Goal: Task Accomplishment & Management: Complete application form

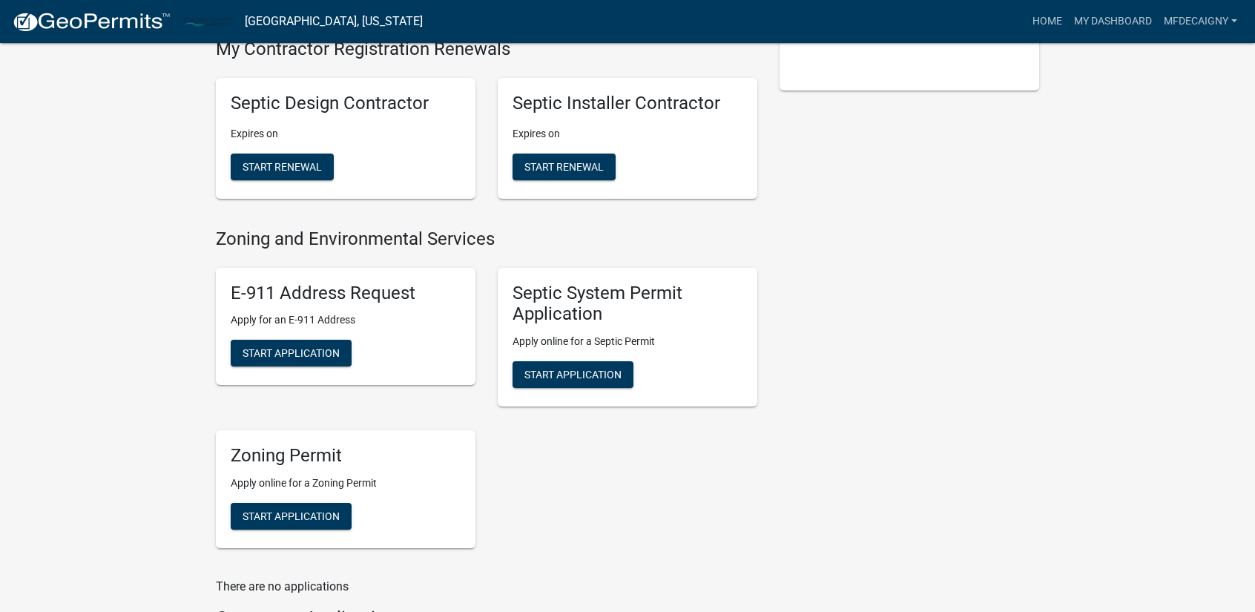
scroll to position [435, 0]
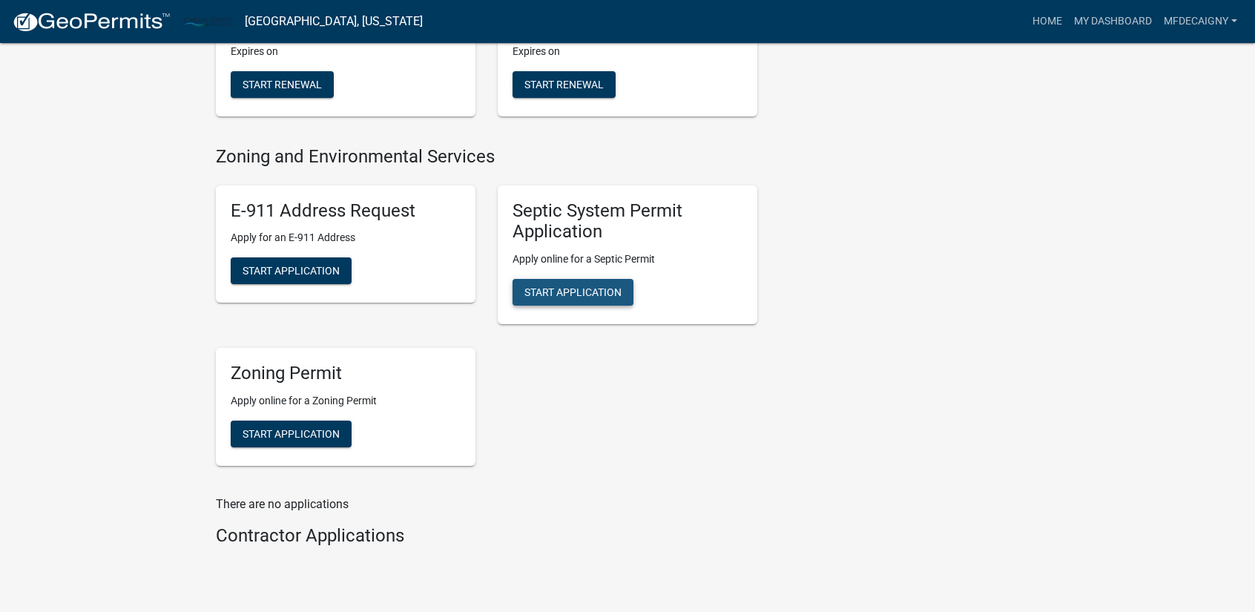
click at [578, 286] on span "Start Application" at bounding box center [572, 292] width 97 height 12
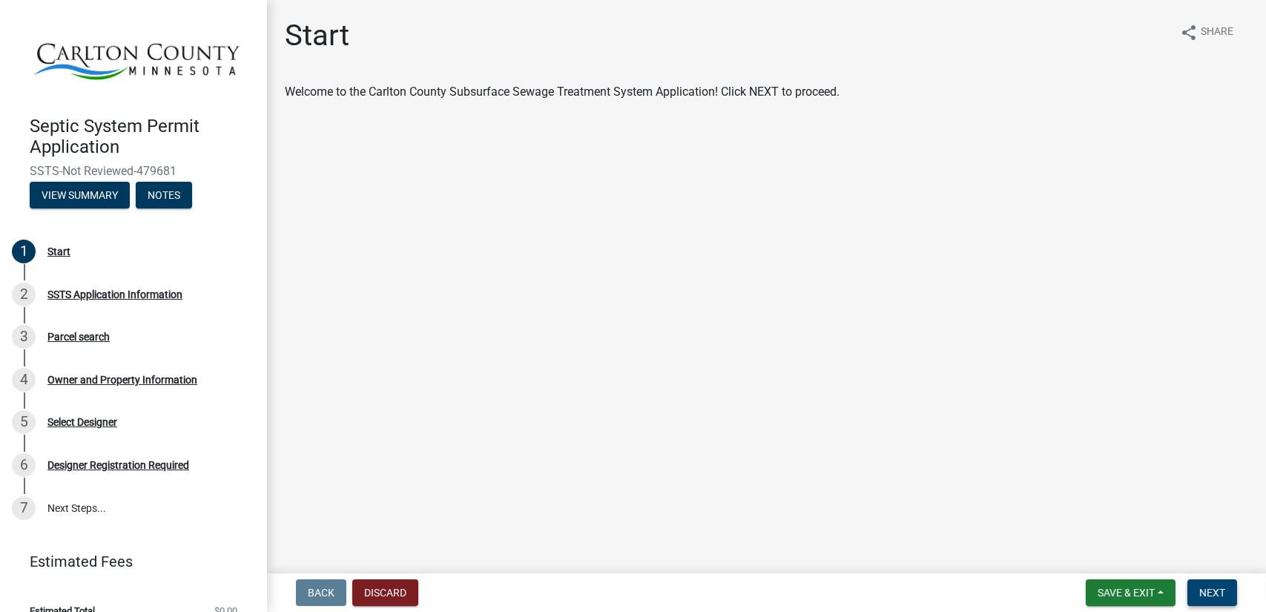
click at [1212, 587] on span "Next" at bounding box center [1213, 593] width 26 height 12
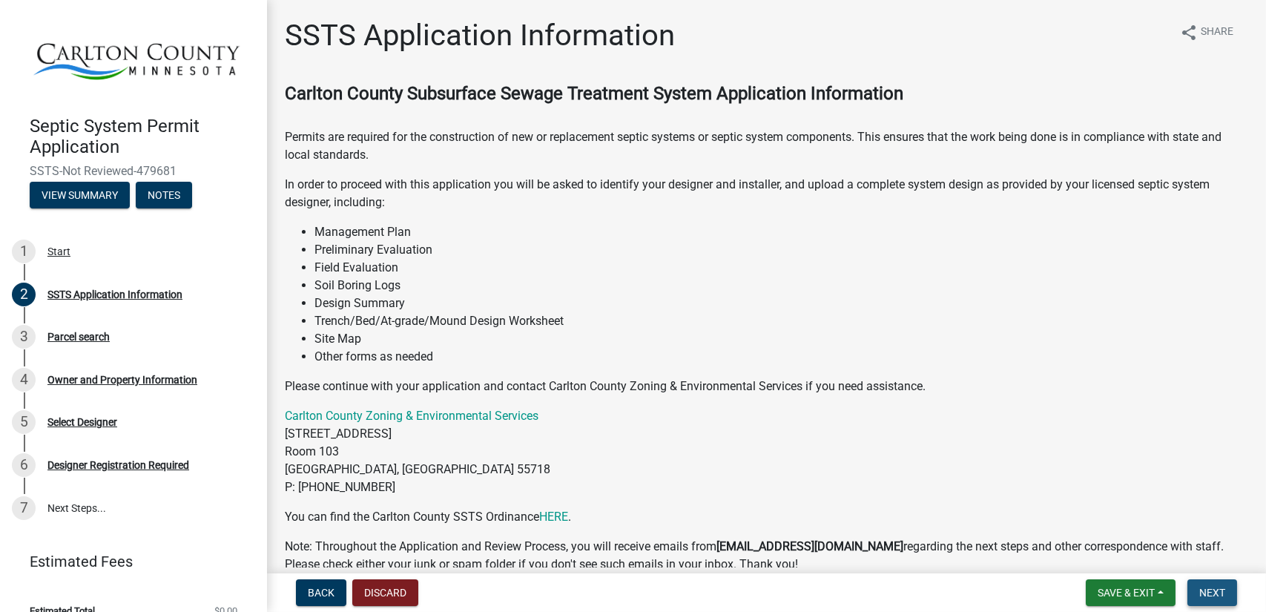
drag, startPoint x: 1212, startPoint y: 587, endPoint x: 1228, endPoint y: 600, distance: 20.5
click at [1228, 600] on button "Next" at bounding box center [1213, 592] width 50 height 27
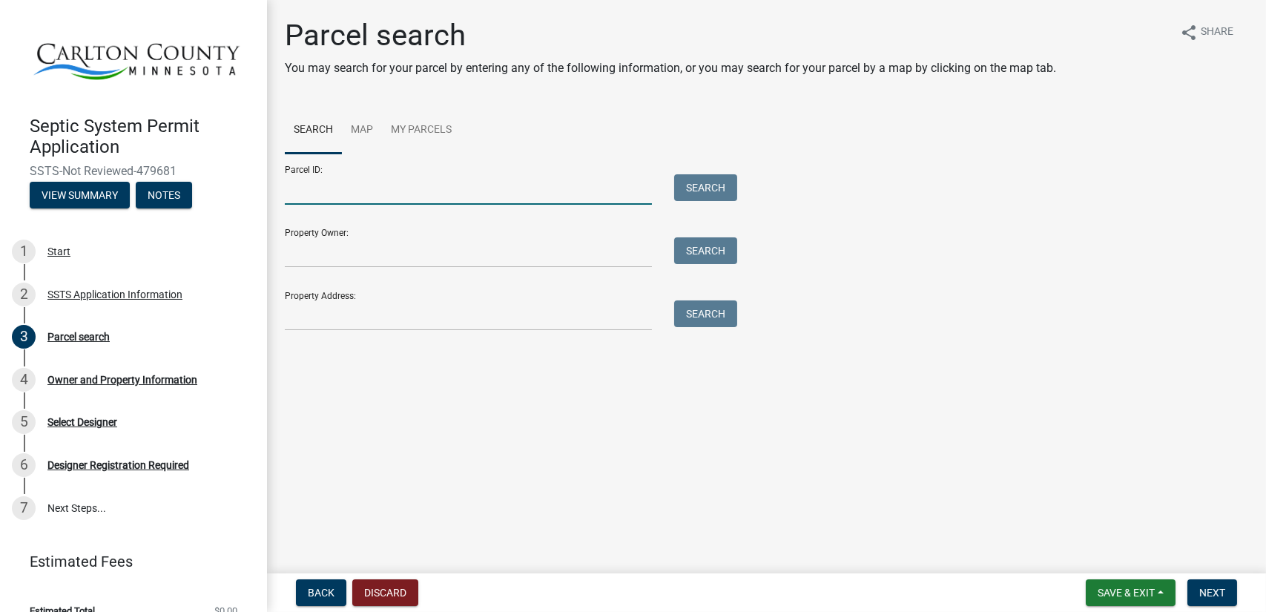
click at [411, 198] on input "Parcel ID:" at bounding box center [468, 189] width 367 height 30
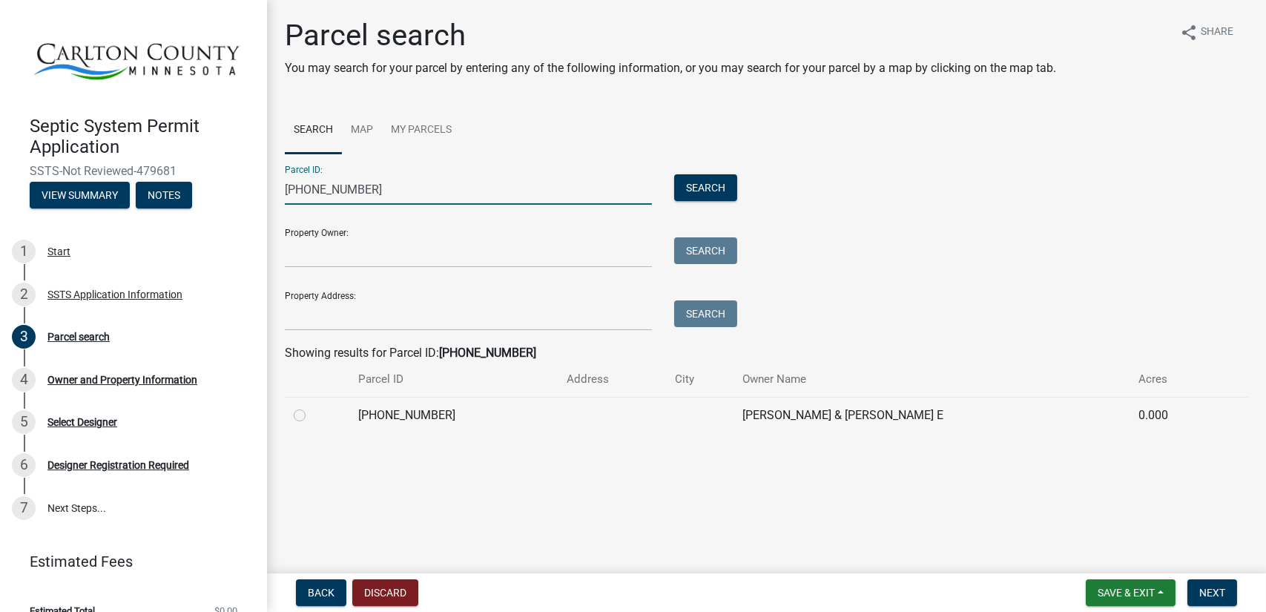
type input "[PHONE_NUMBER]"
click at [312, 407] on label at bounding box center [312, 407] width 0 height 0
click at [312, 416] on input "radio" at bounding box center [317, 412] width 10 height 10
radio input "true"
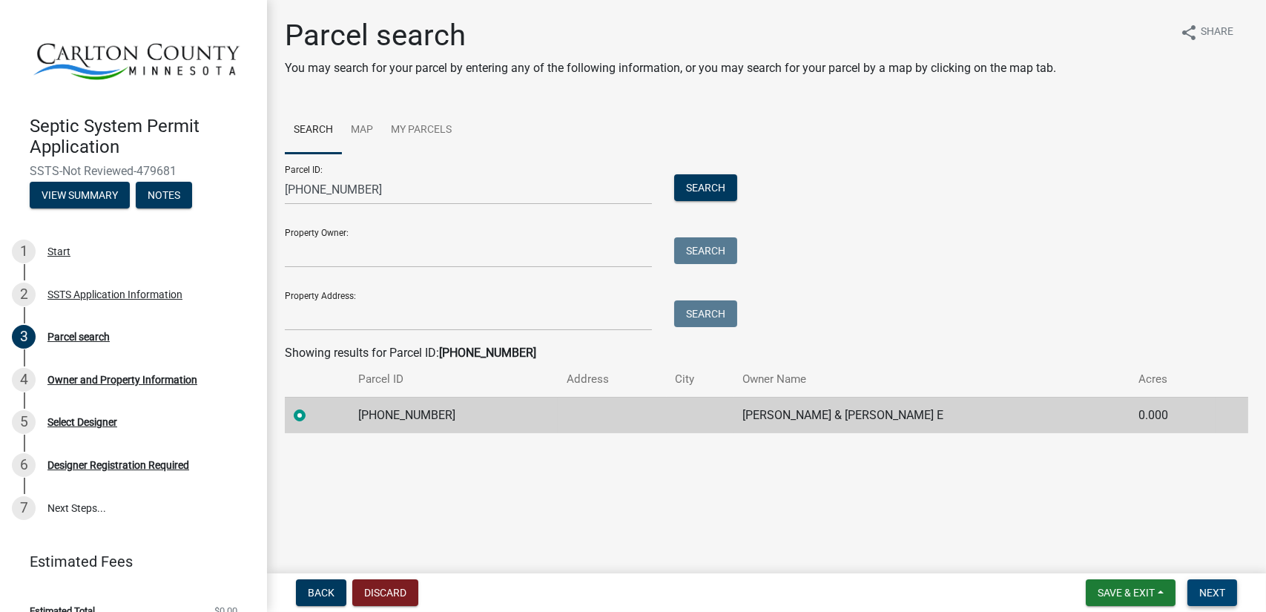
click at [1212, 592] on span "Next" at bounding box center [1213, 593] width 26 height 12
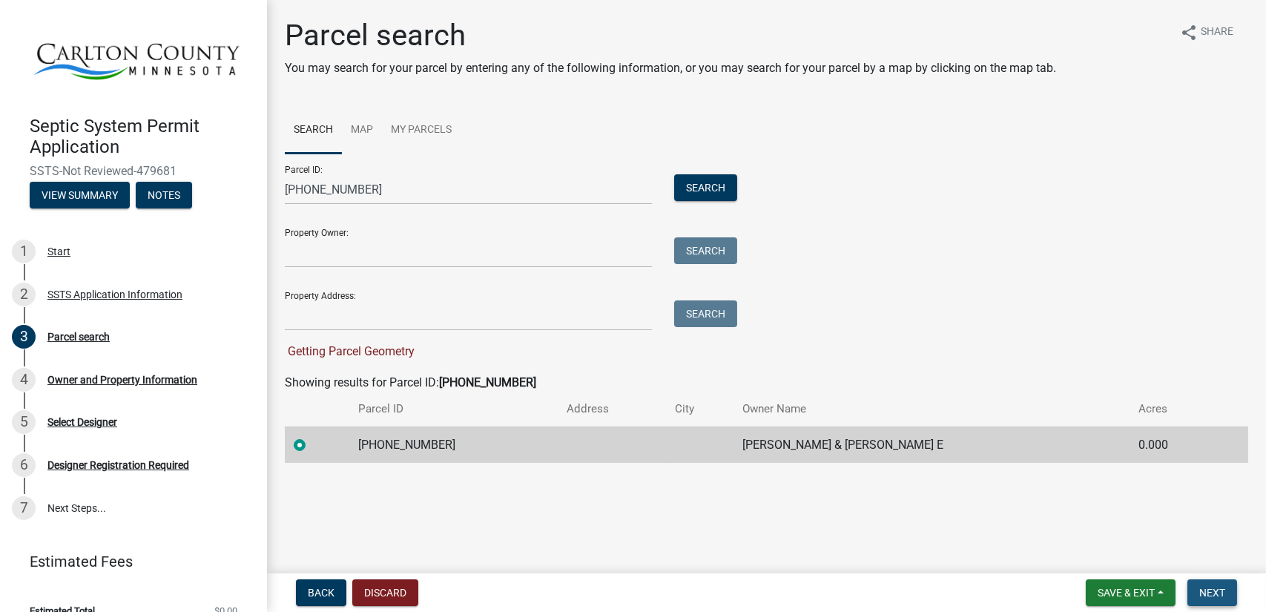
click at [1212, 592] on span "Next" at bounding box center [1213, 593] width 26 height 12
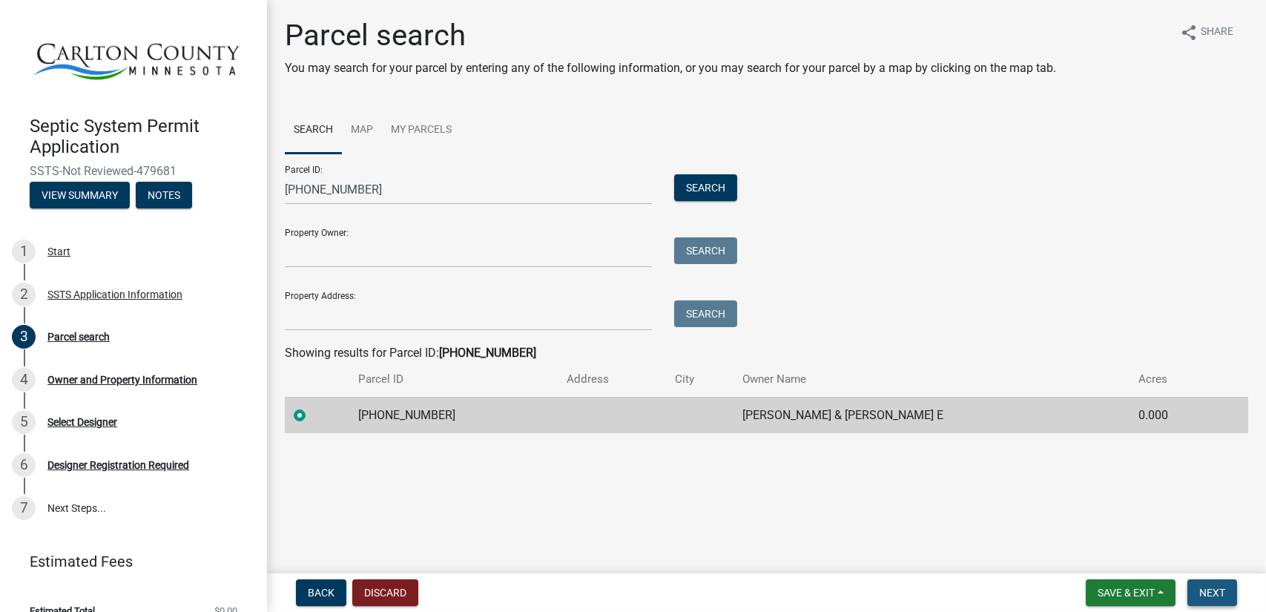
click at [1206, 587] on span "Next" at bounding box center [1213, 593] width 26 height 12
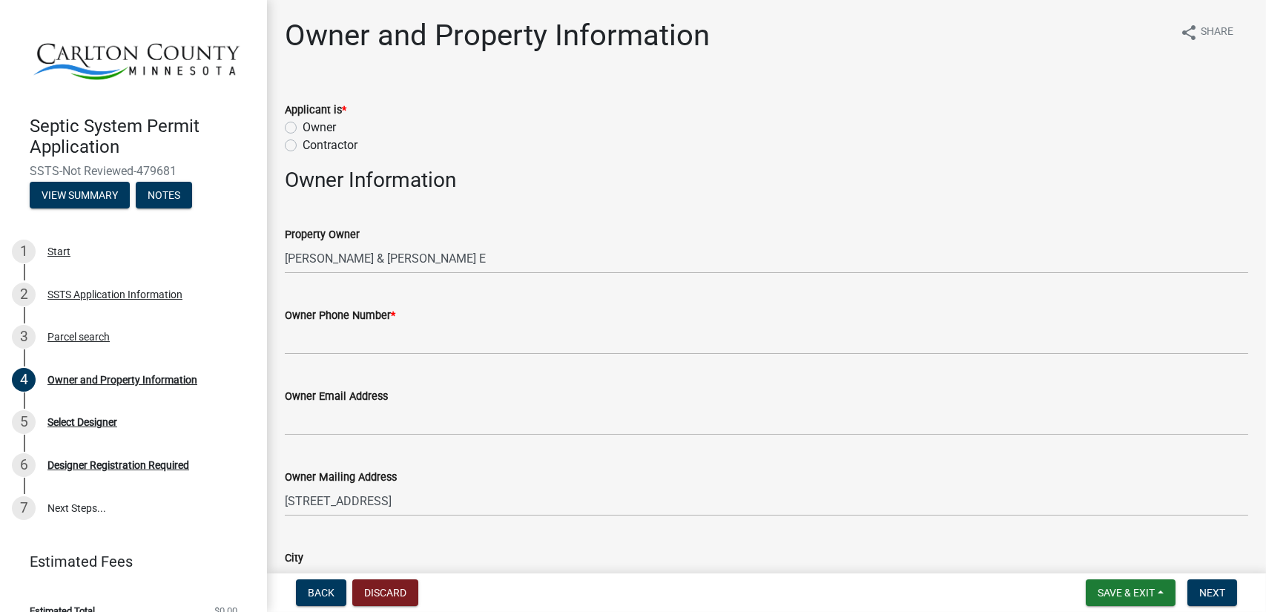
click at [303, 145] on label "Contractor" at bounding box center [330, 145] width 55 height 18
click at [303, 145] on input "Contractor" at bounding box center [308, 141] width 10 height 10
radio input "true"
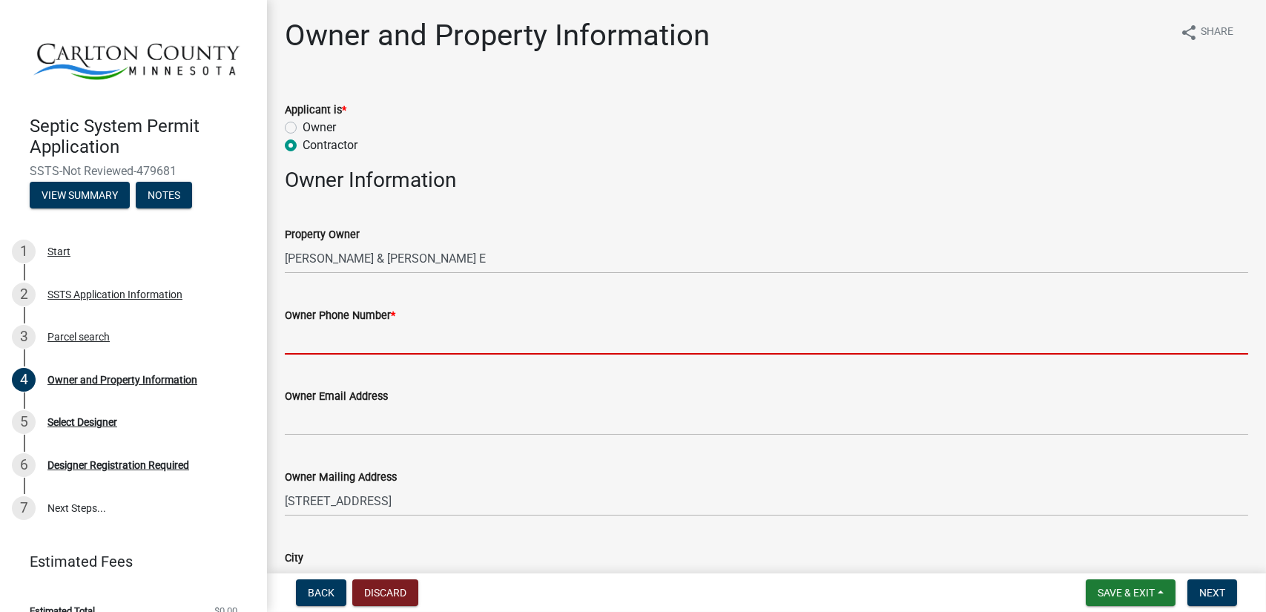
click at [392, 351] on input "Owner Phone Number *" at bounding box center [767, 339] width 964 height 30
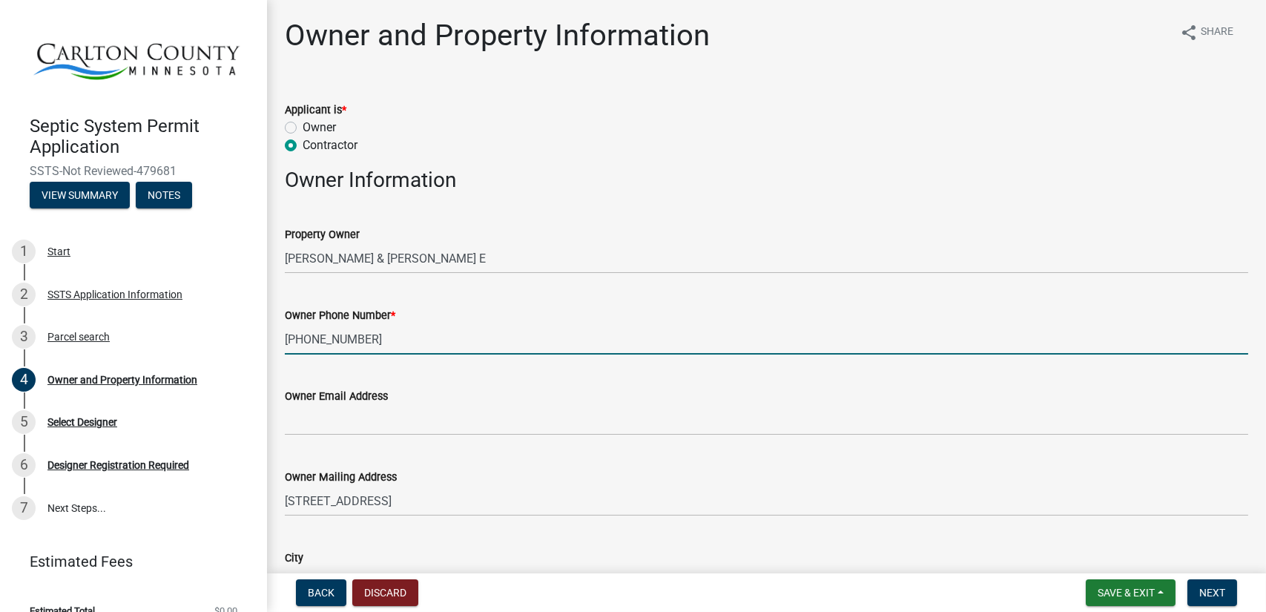
type input "[PHONE_NUMBER]"
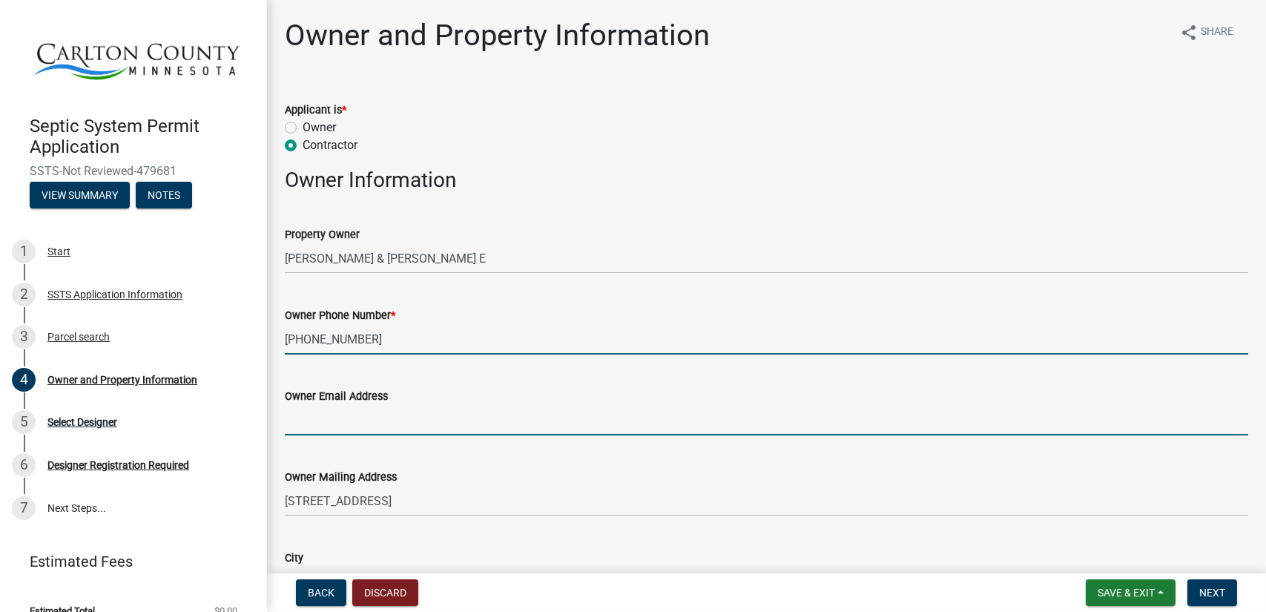
click at [350, 424] on input "Owner Email Address" at bounding box center [767, 420] width 964 height 30
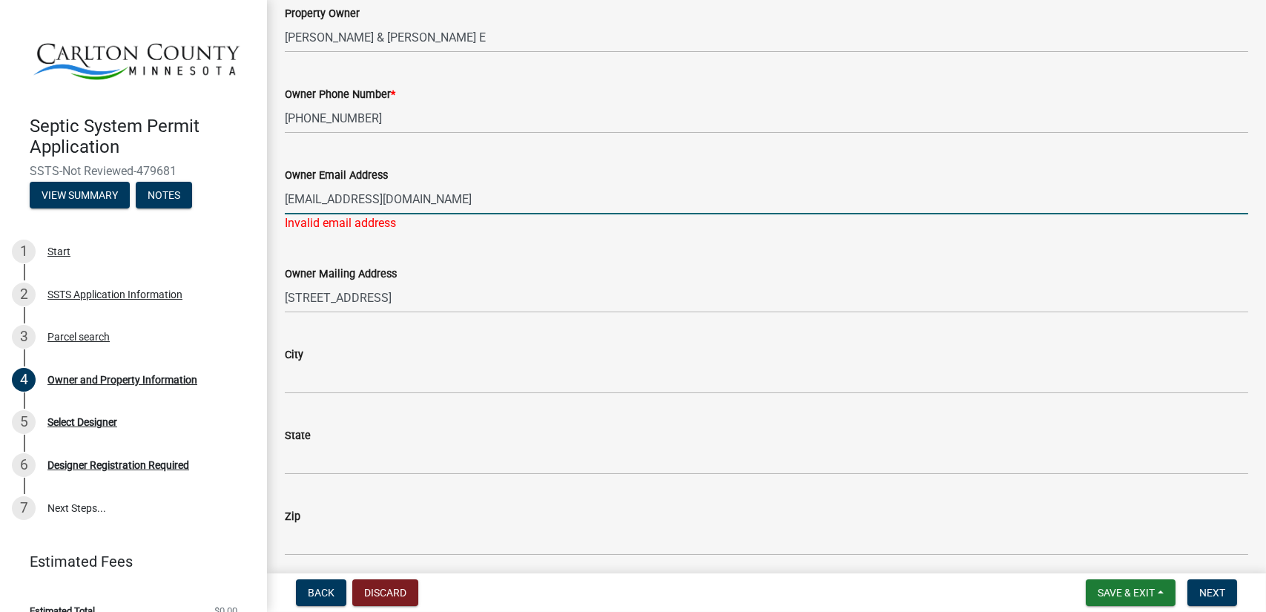
scroll to position [226, 0]
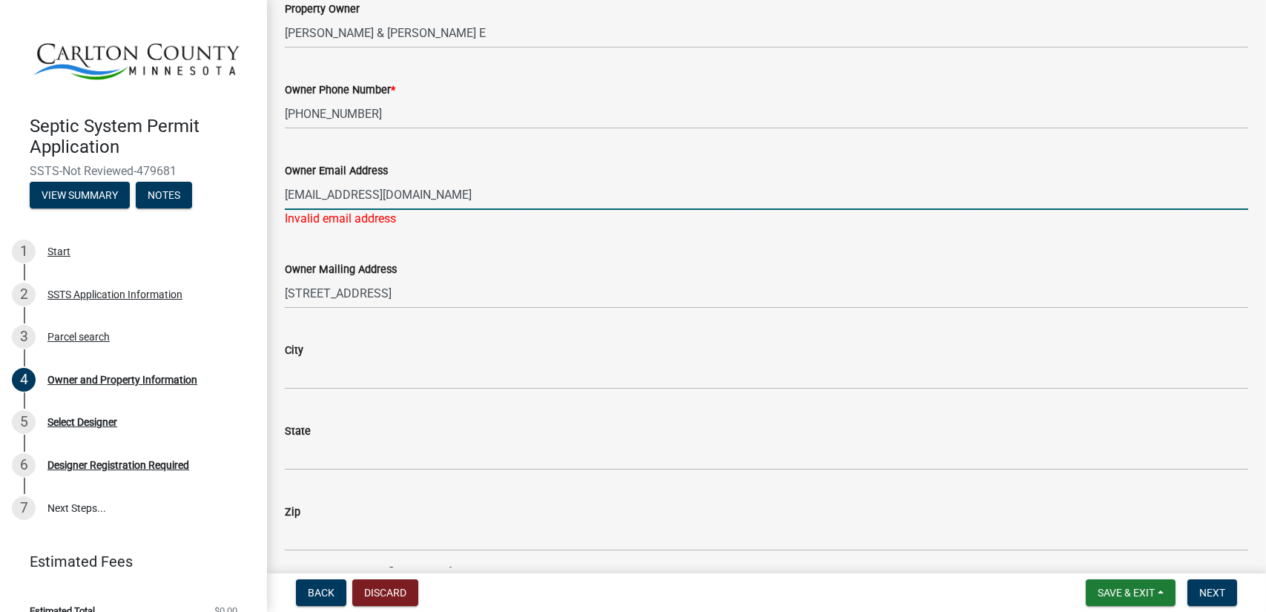
type input "[EMAIL_ADDRESS][DOMAIN_NAME]"
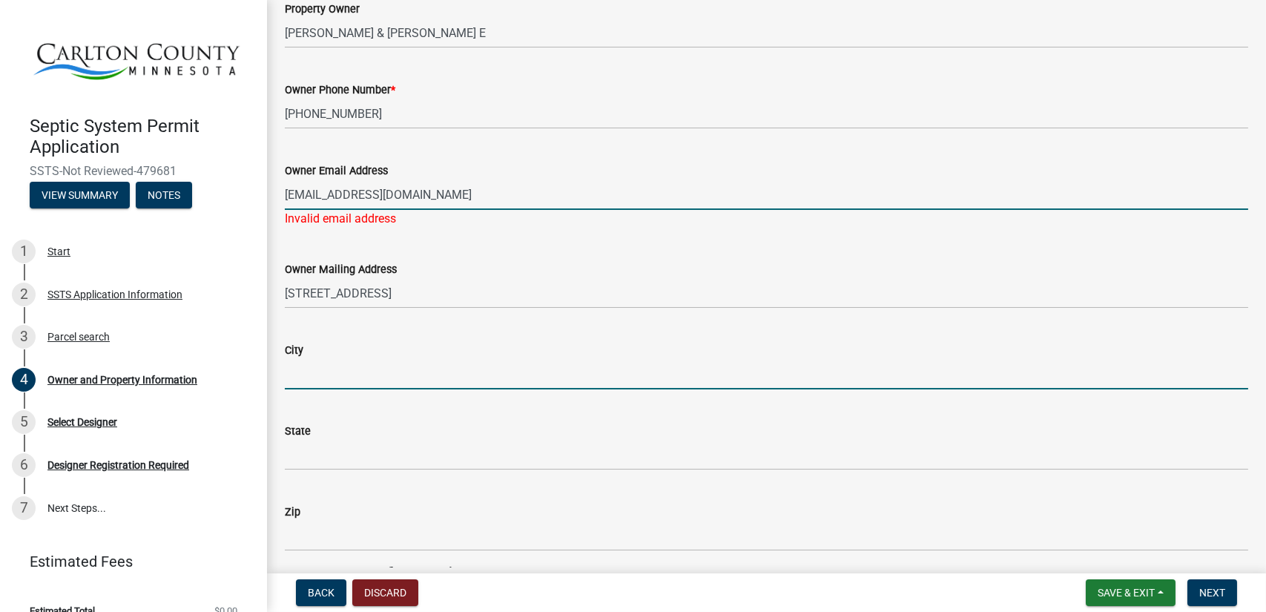
click at [354, 378] on wm-data-entity-input "City" at bounding box center [767, 360] width 964 height 81
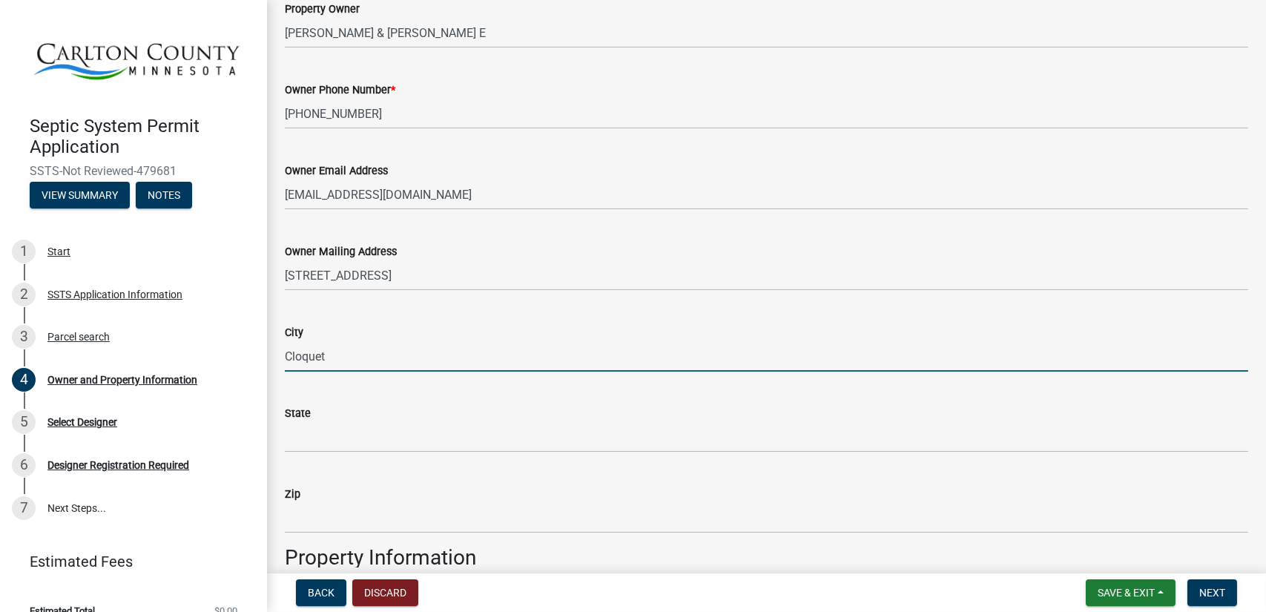
type input "Cloquet"
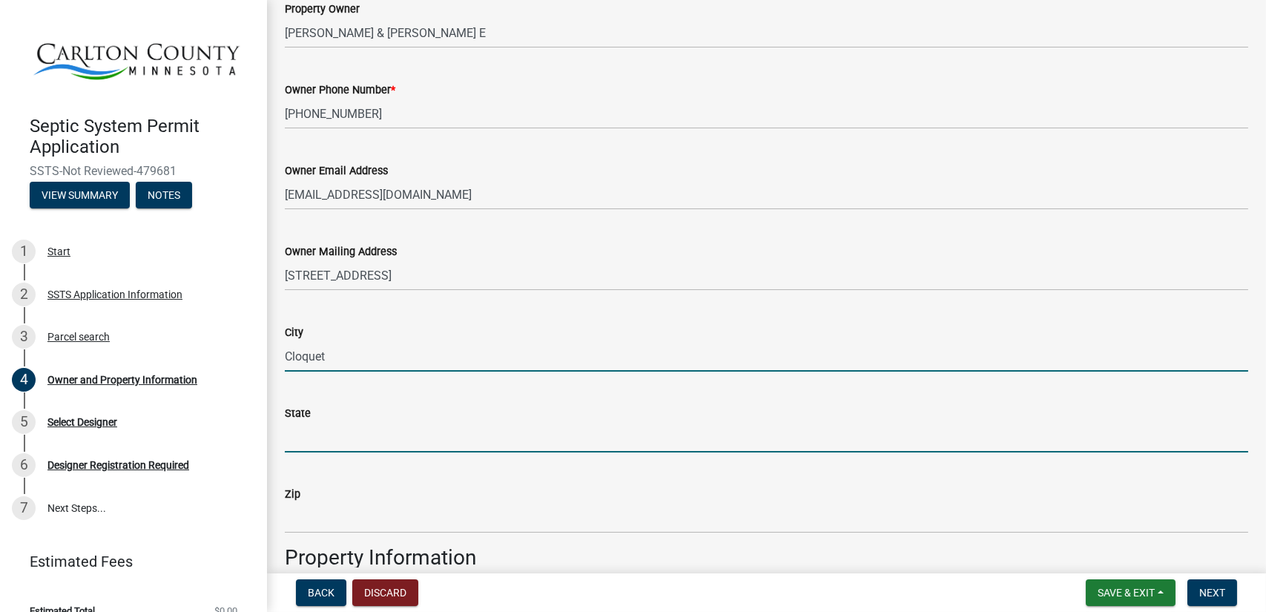
click at [319, 441] on input "State" at bounding box center [767, 437] width 964 height 30
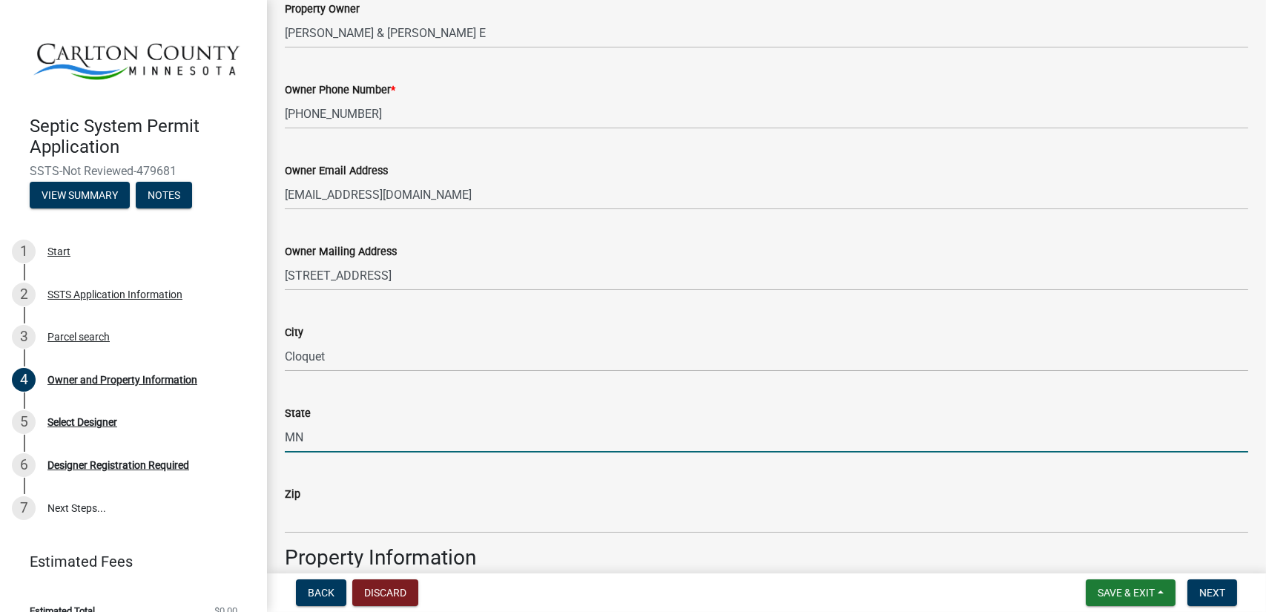
type input "MN"
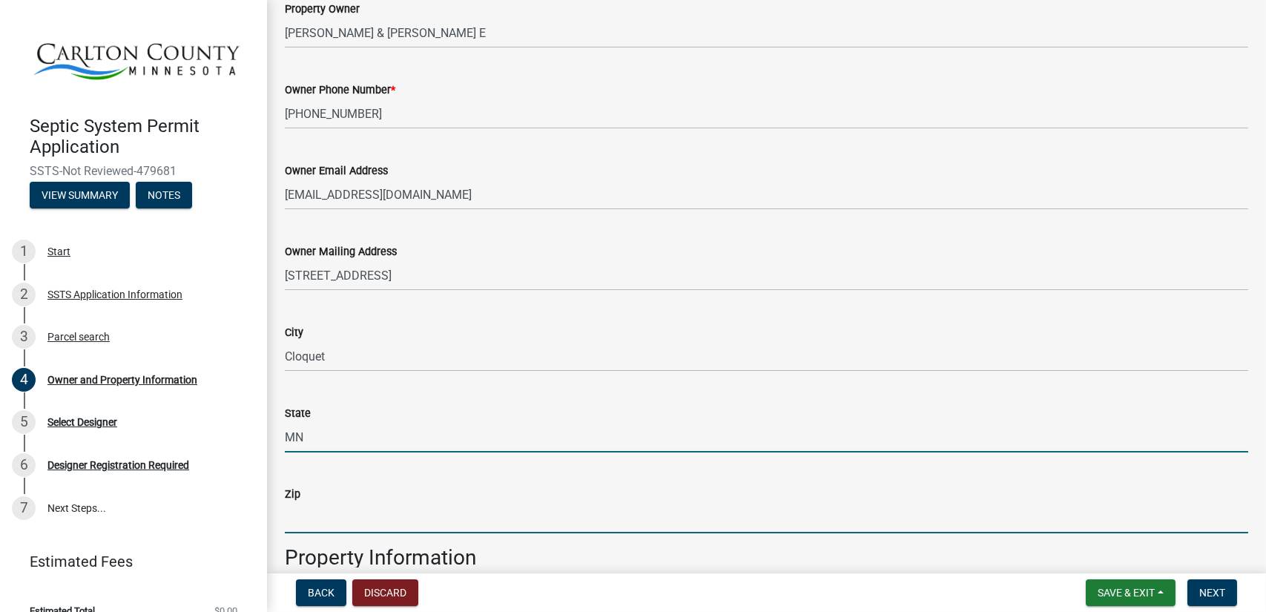
click at [303, 517] on input "Zip" at bounding box center [767, 518] width 964 height 30
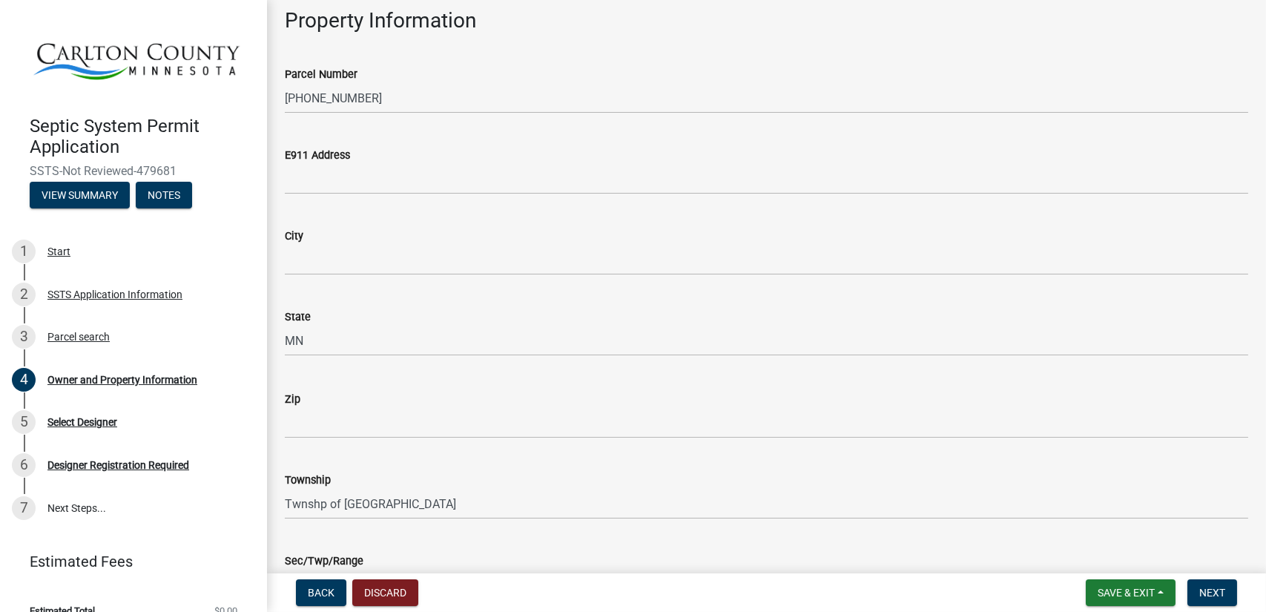
scroll to position [766, 0]
type input "55720"
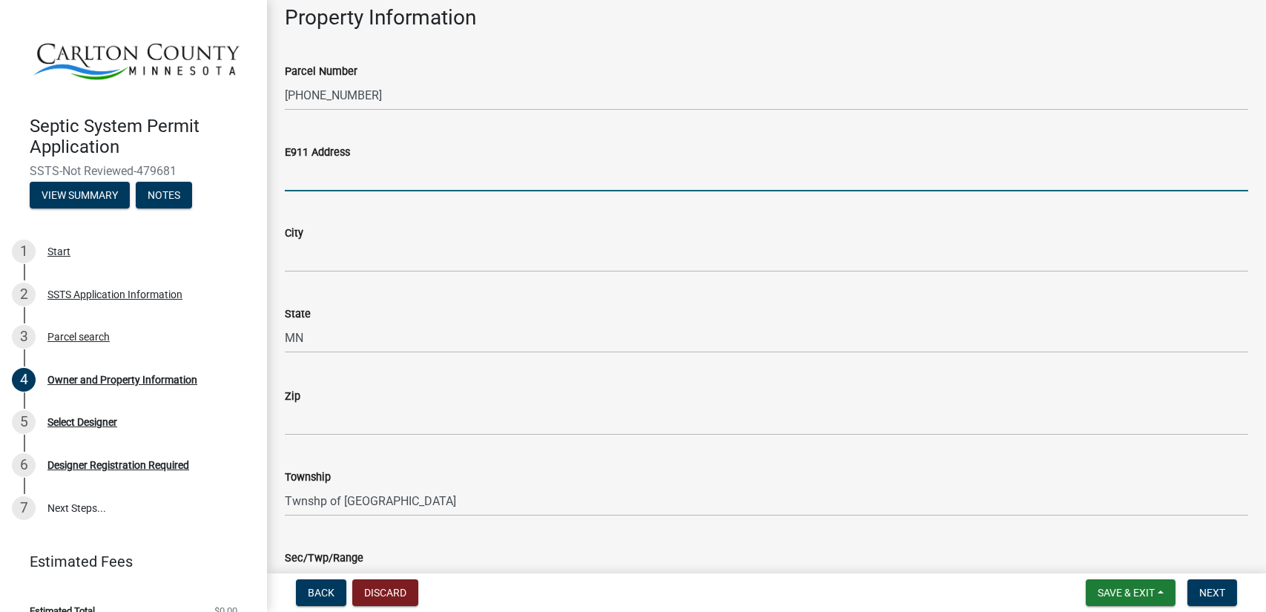
click at [316, 183] on input "E911 Address" at bounding box center [767, 176] width 964 height 30
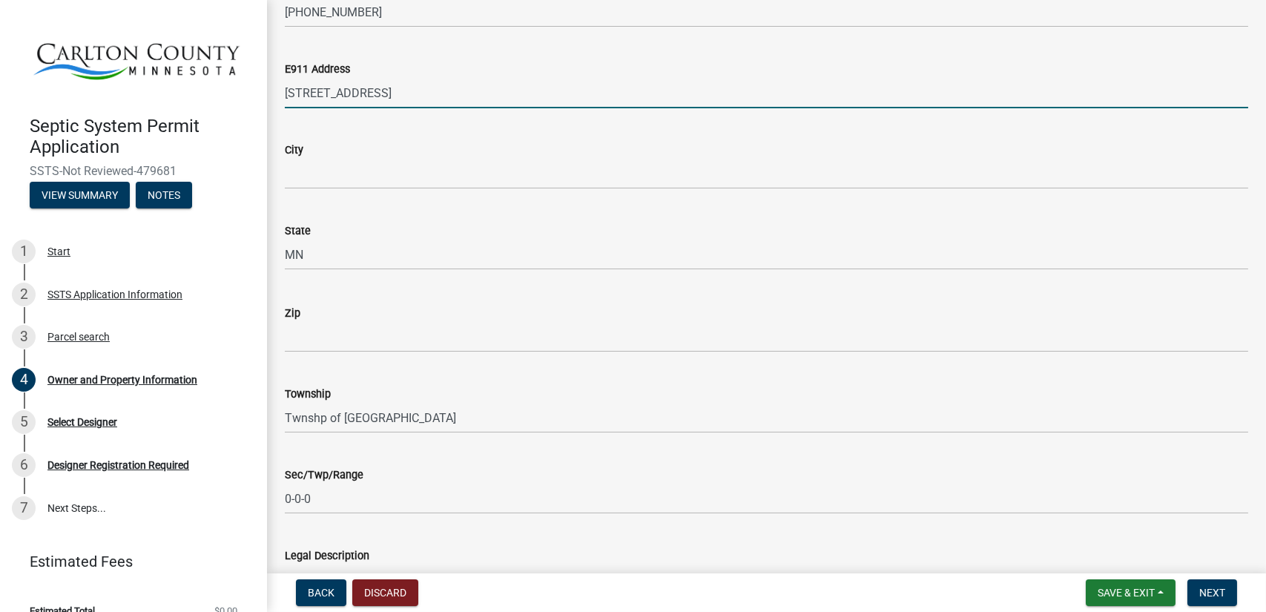
scroll to position [889, 0]
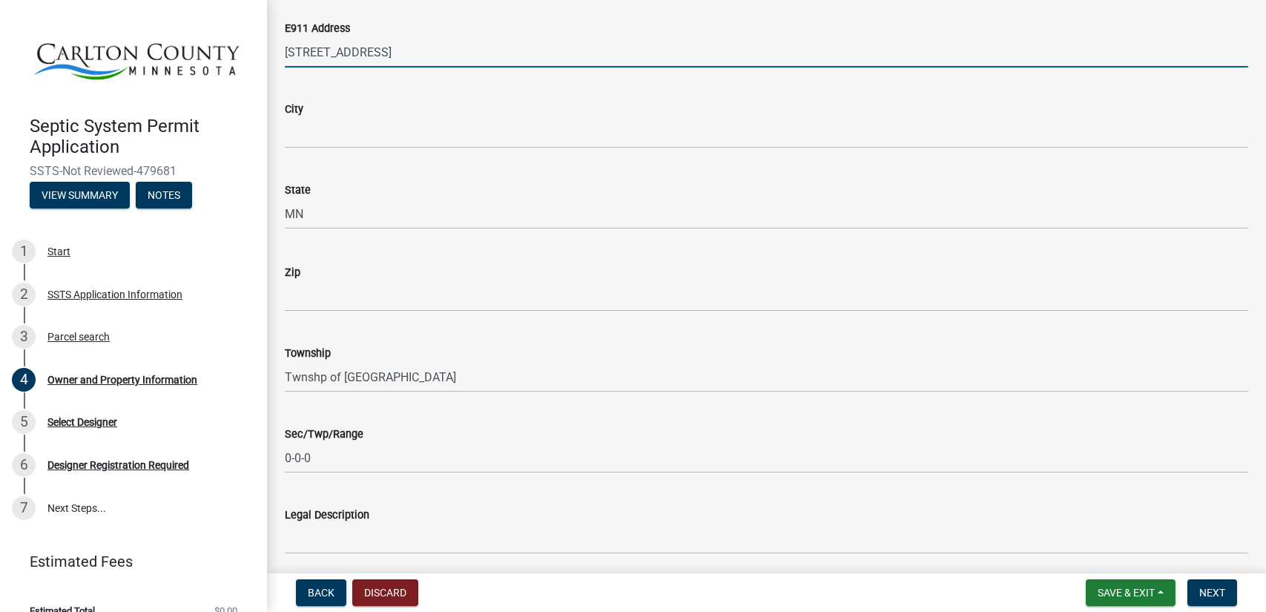
type input "[STREET_ADDRESS]"
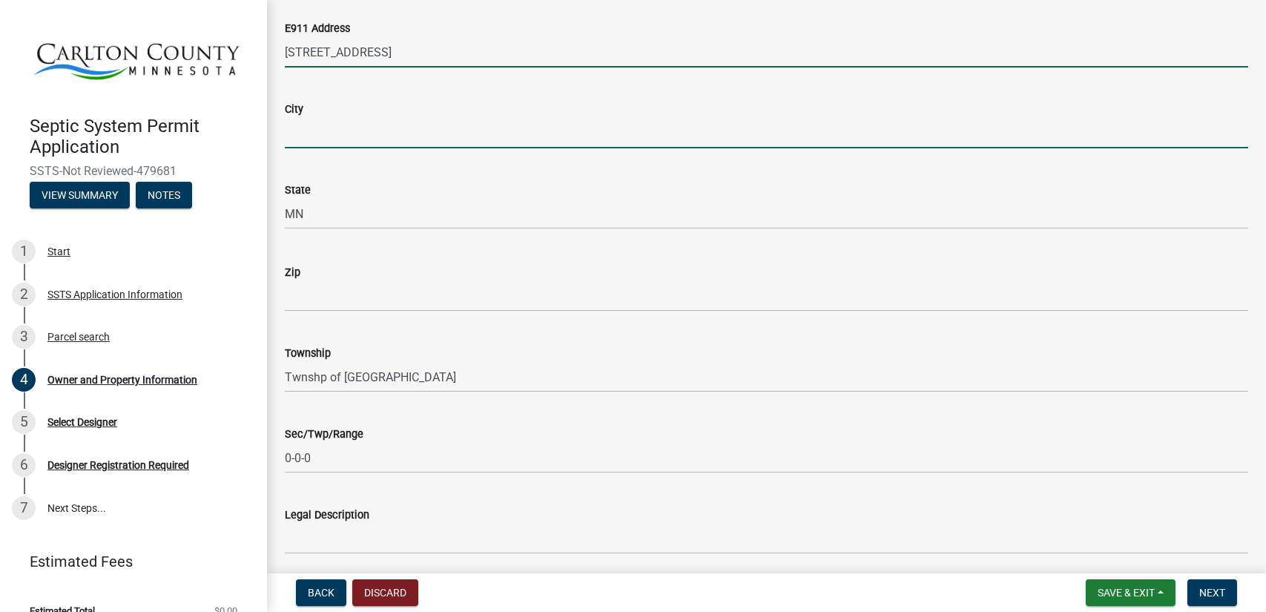
click at [343, 137] on input "City" at bounding box center [767, 133] width 964 height 30
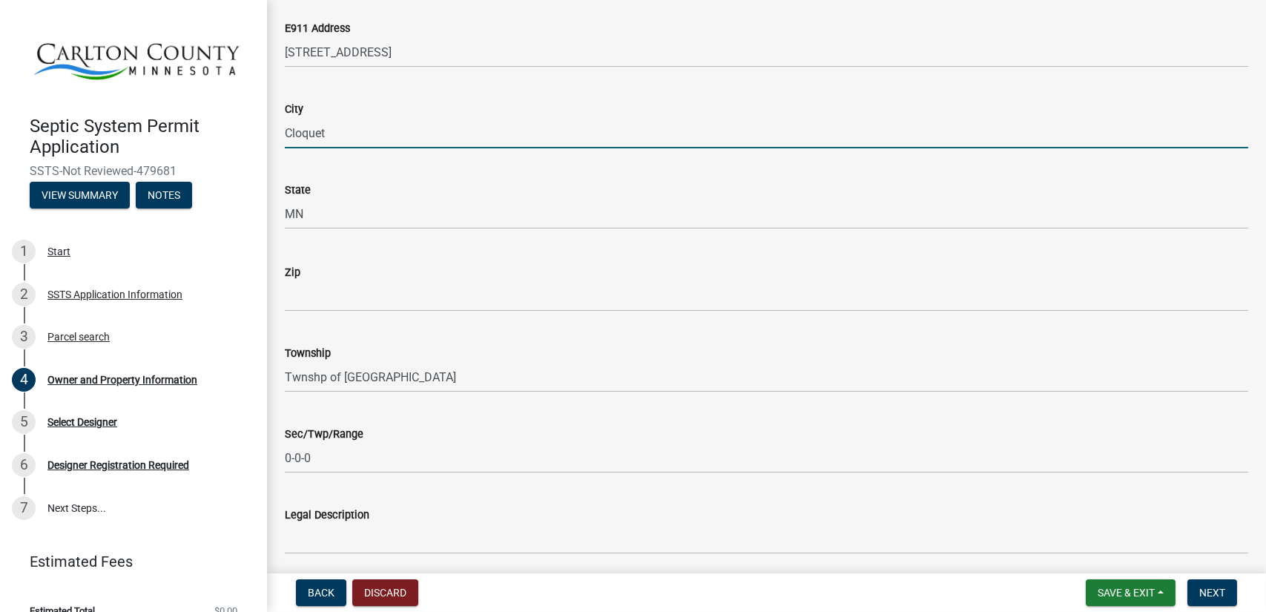
type input "Cloquet"
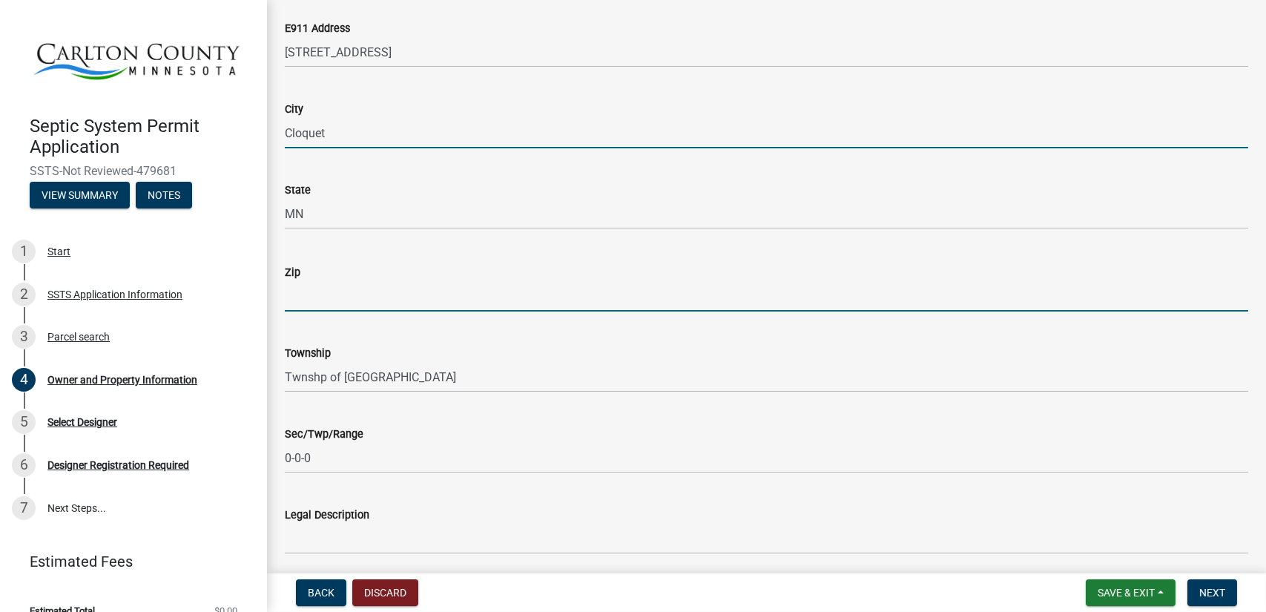
click at [326, 299] on input "Zip" at bounding box center [767, 296] width 964 height 30
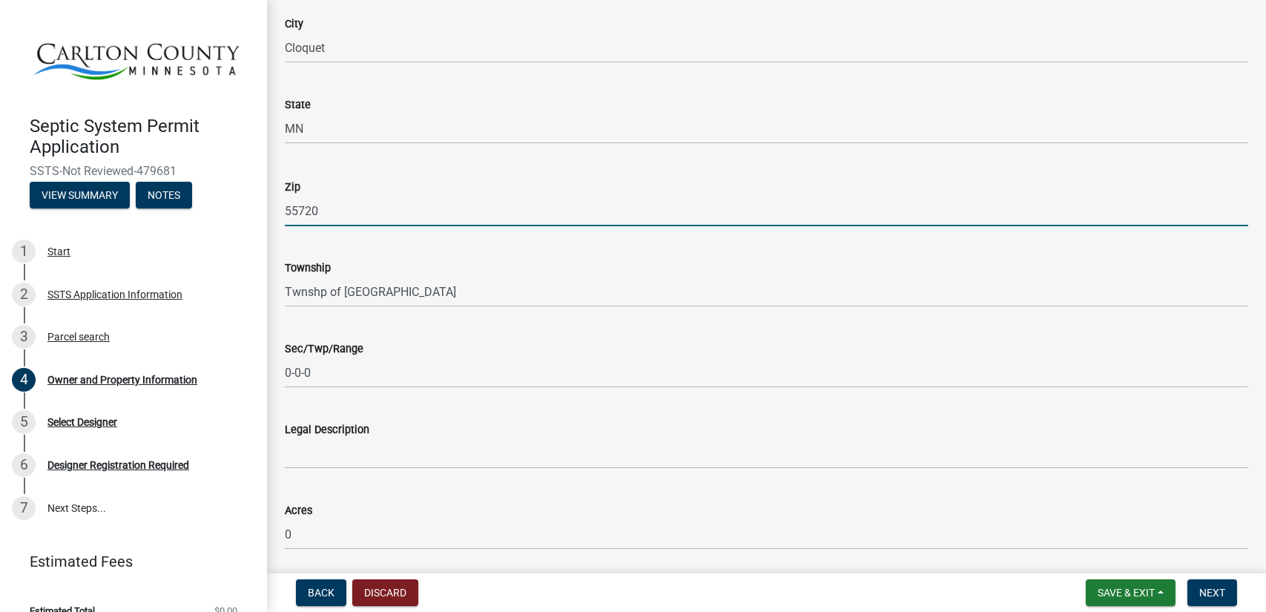
scroll to position [1027, 0]
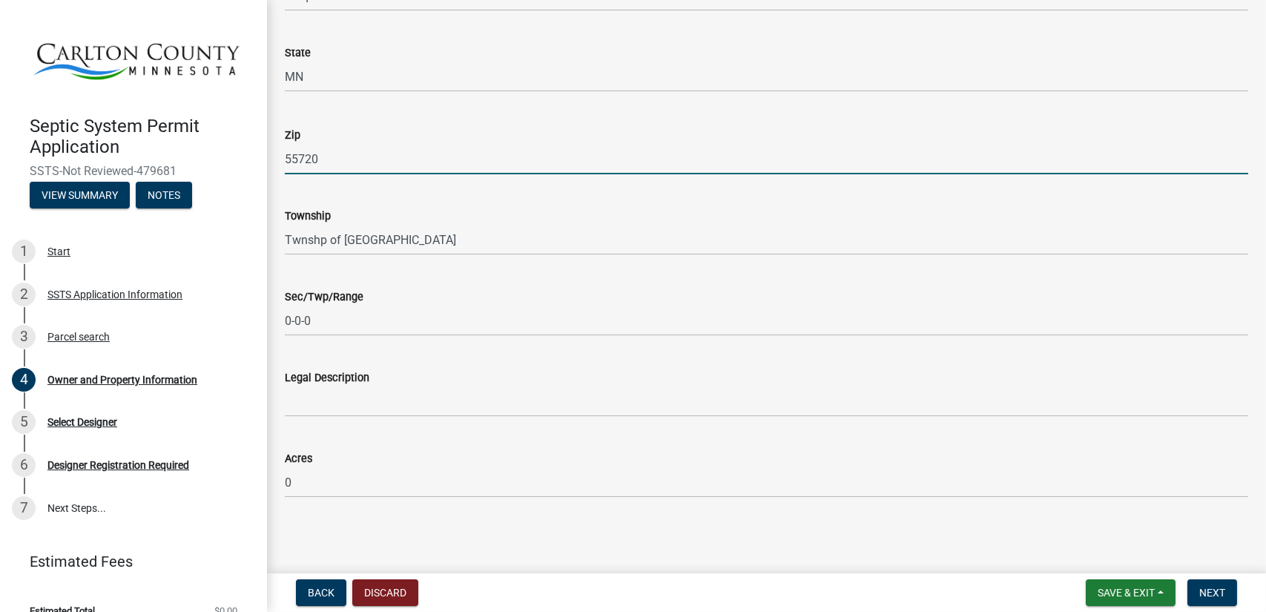
type input "55720"
click at [1223, 587] on span "Next" at bounding box center [1213, 593] width 26 height 12
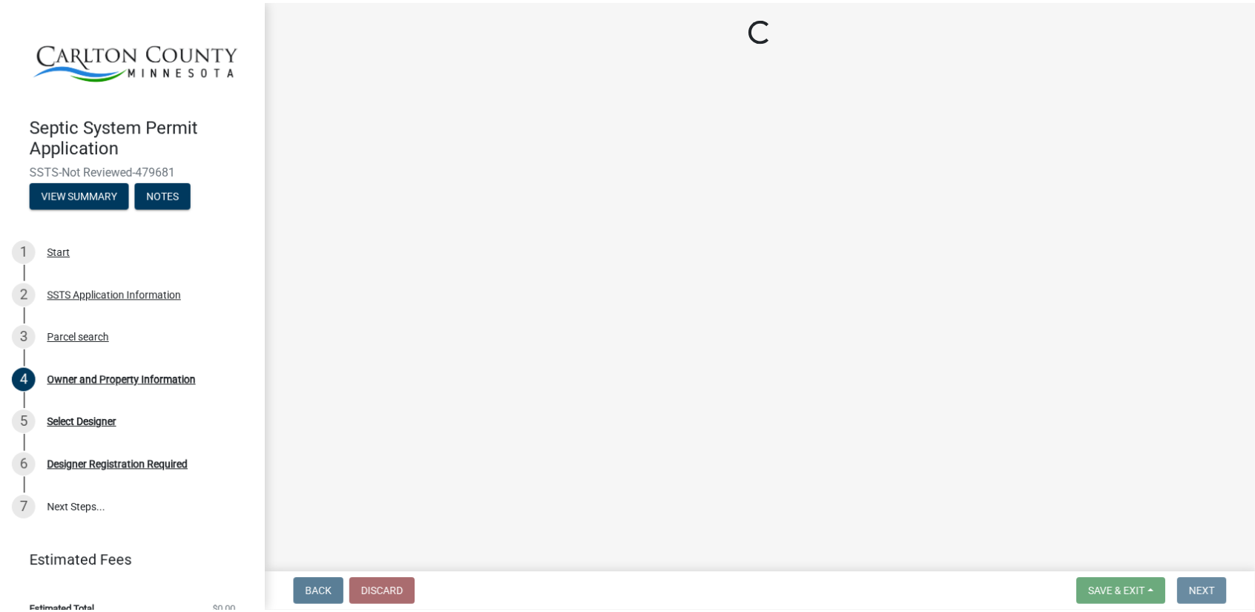
scroll to position [0, 0]
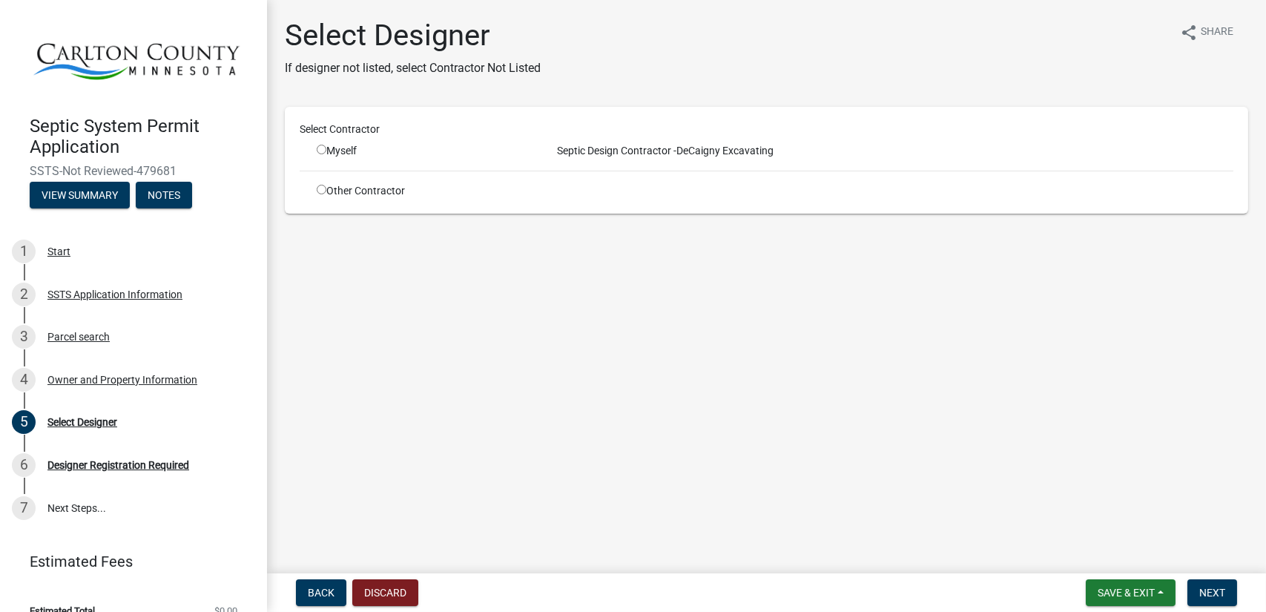
click at [320, 150] on input "radio" at bounding box center [322, 150] width 10 height 10
radio input "true"
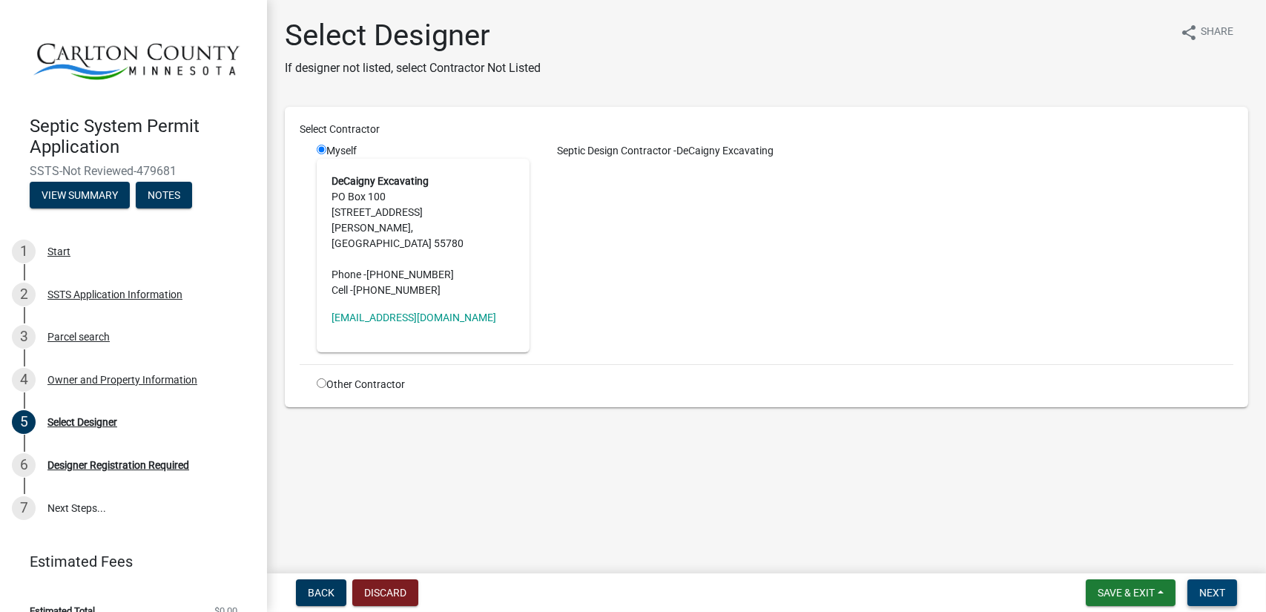
click at [1203, 598] on span "Next" at bounding box center [1213, 593] width 26 height 12
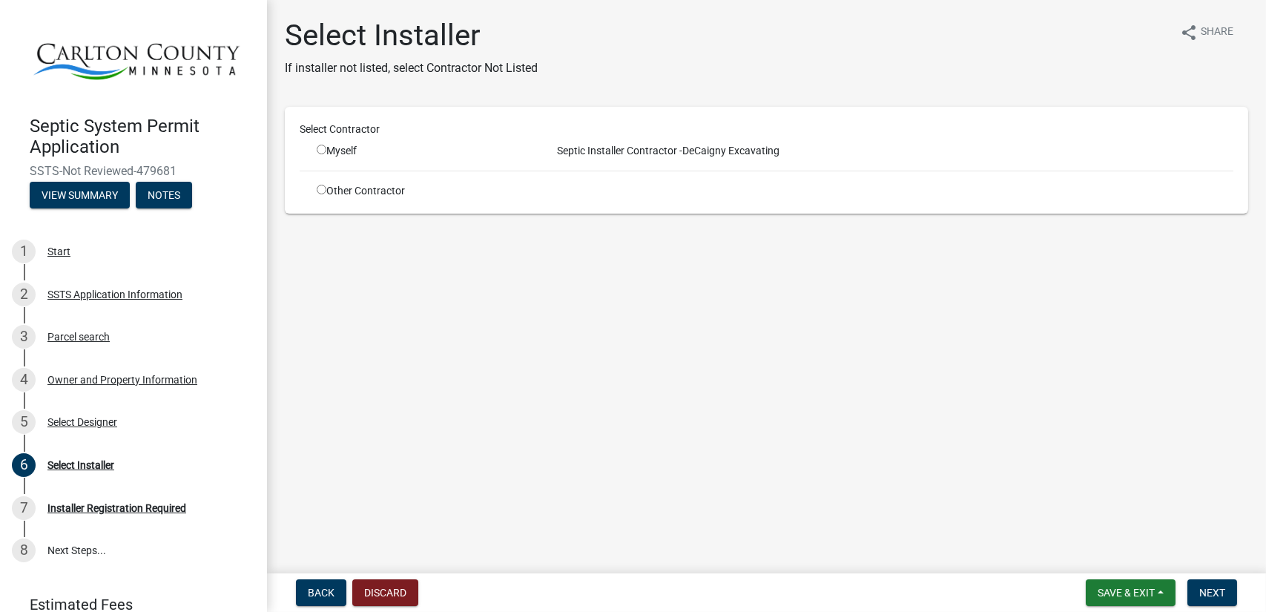
click at [323, 146] on input "radio" at bounding box center [322, 150] width 10 height 10
radio input "true"
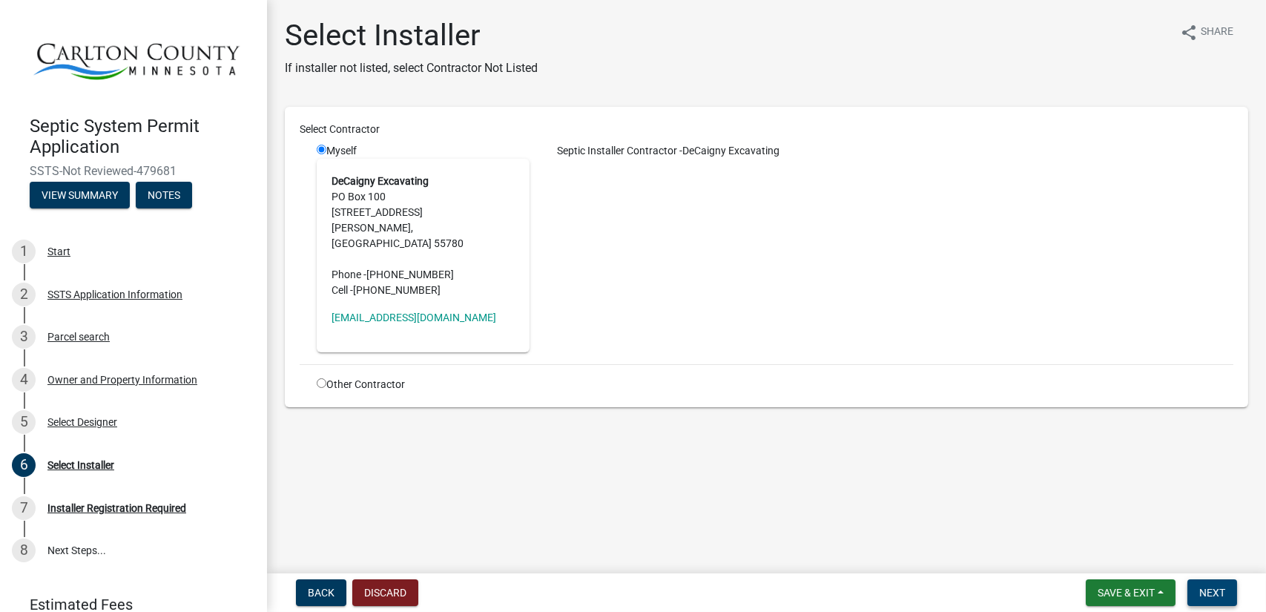
click at [1200, 587] on span "Next" at bounding box center [1213, 593] width 26 height 12
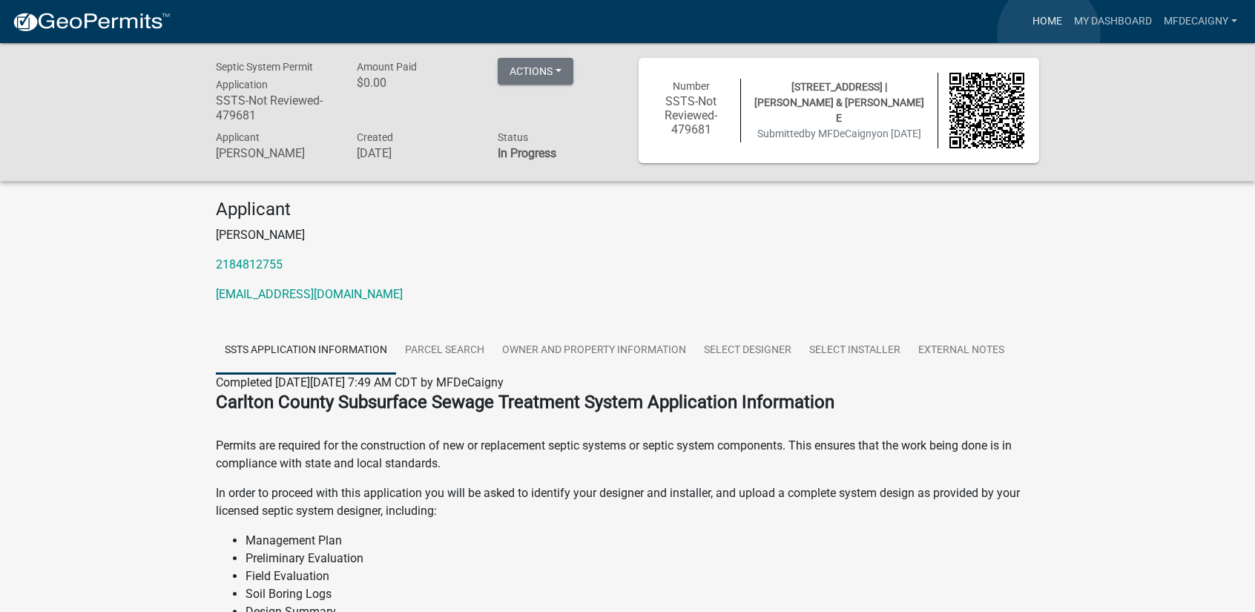
click at [1049, 33] on link "Home" at bounding box center [1048, 21] width 42 height 28
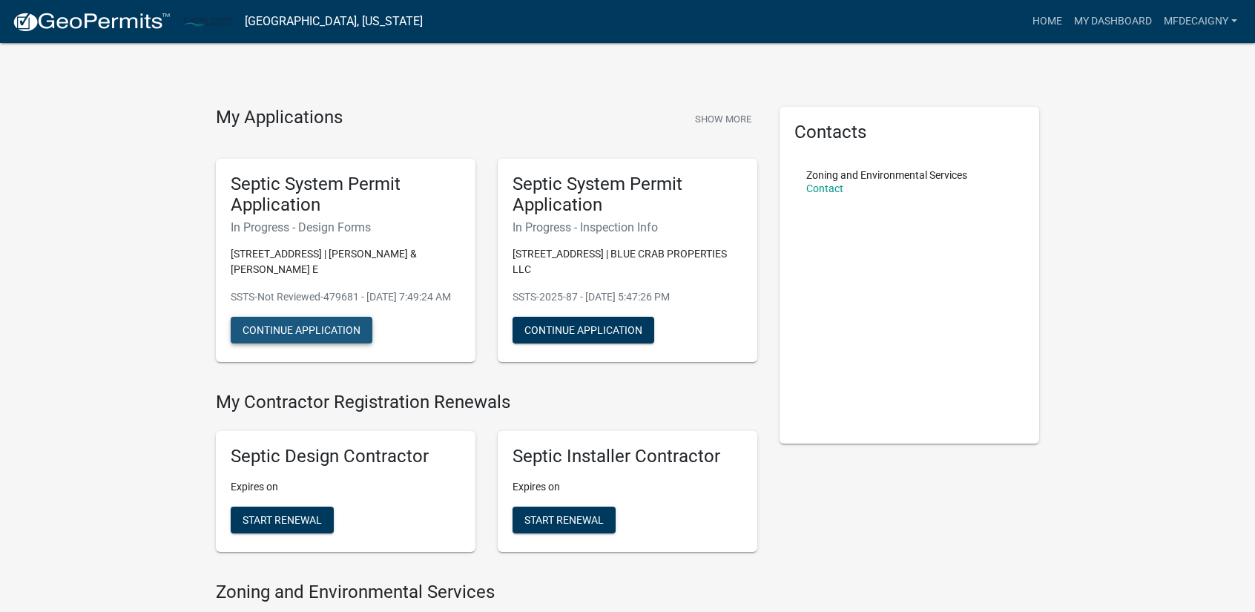
click at [272, 339] on button "Continue Application" at bounding box center [302, 330] width 142 height 27
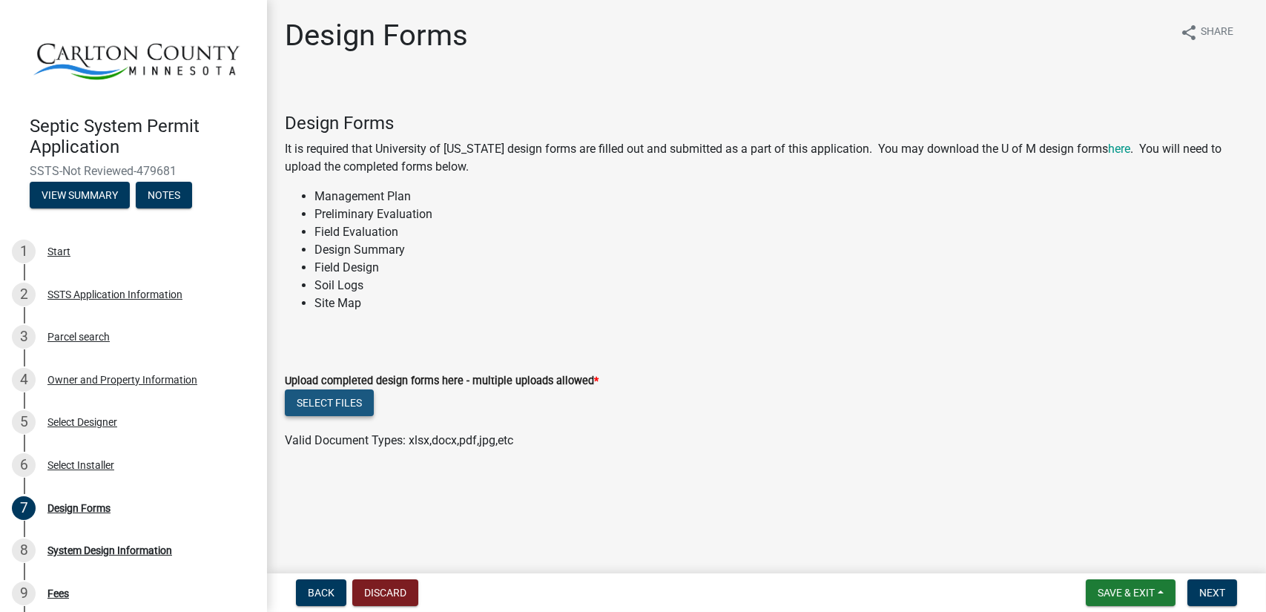
click at [323, 401] on button "Select files" at bounding box center [329, 402] width 89 height 27
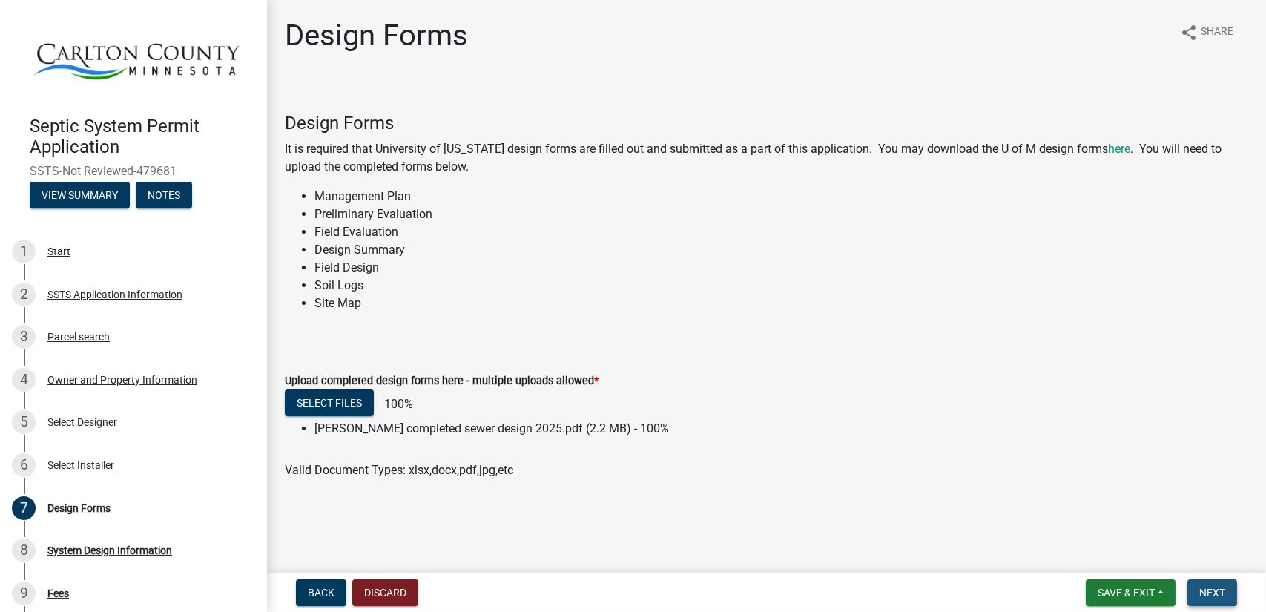
click at [1205, 591] on span "Next" at bounding box center [1213, 593] width 26 height 12
click at [1220, 461] on div "Valid Document Types: xlsx,docx,pdf,jpg,etc" at bounding box center [767, 470] width 986 height 18
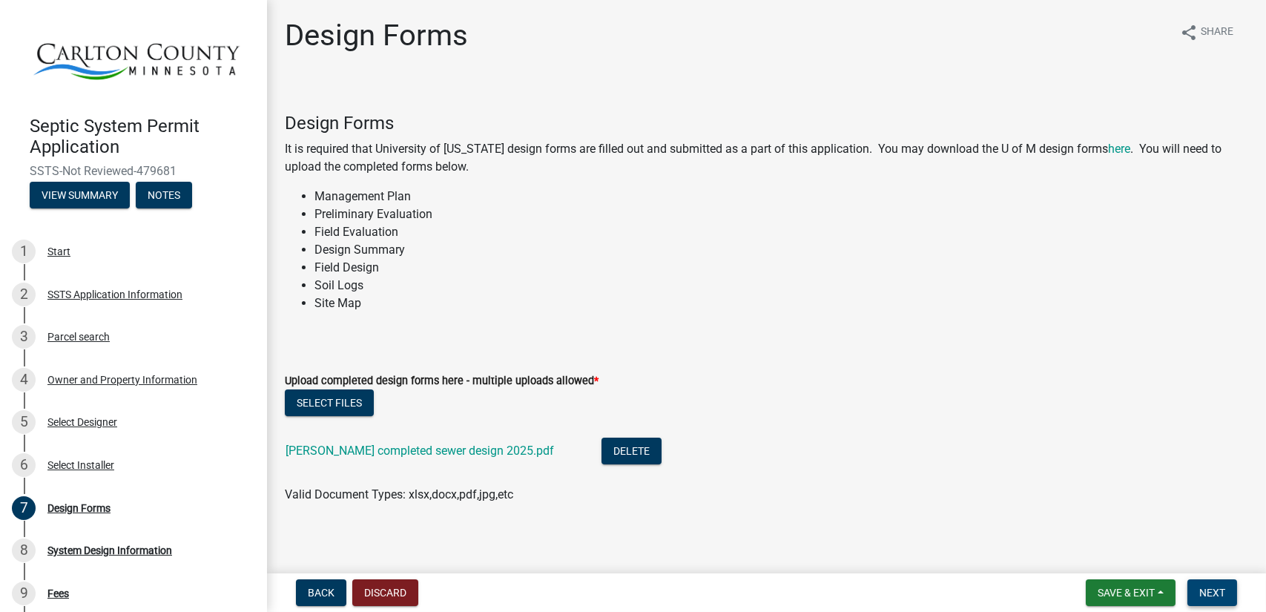
click at [1217, 587] on span "Next" at bounding box center [1213, 593] width 26 height 12
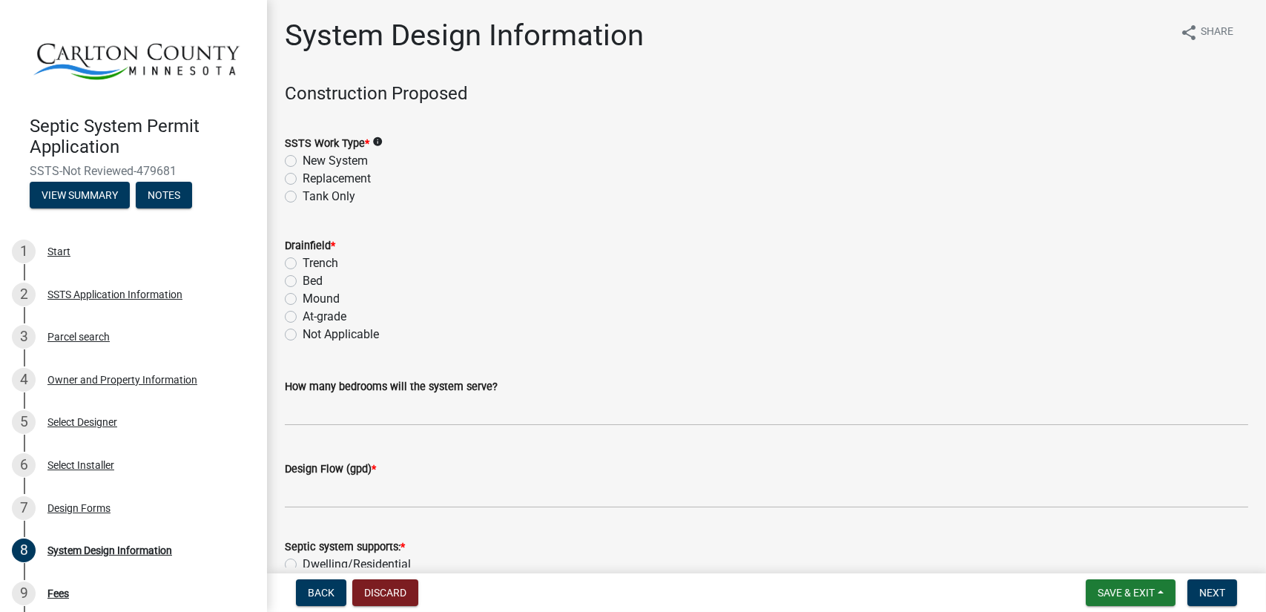
click at [303, 180] on label "Replacement" at bounding box center [337, 179] width 68 height 18
click at [303, 180] on input "Replacement" at bounding box center [308, 175] width 10 height 10
radio input "true"
click at [303, 299] on label "Mound" at bounding box center [321, 299] width 37 height 18
click at [303, 299] on input "Mound" at bounding box center [308, 295] width 10 height 10
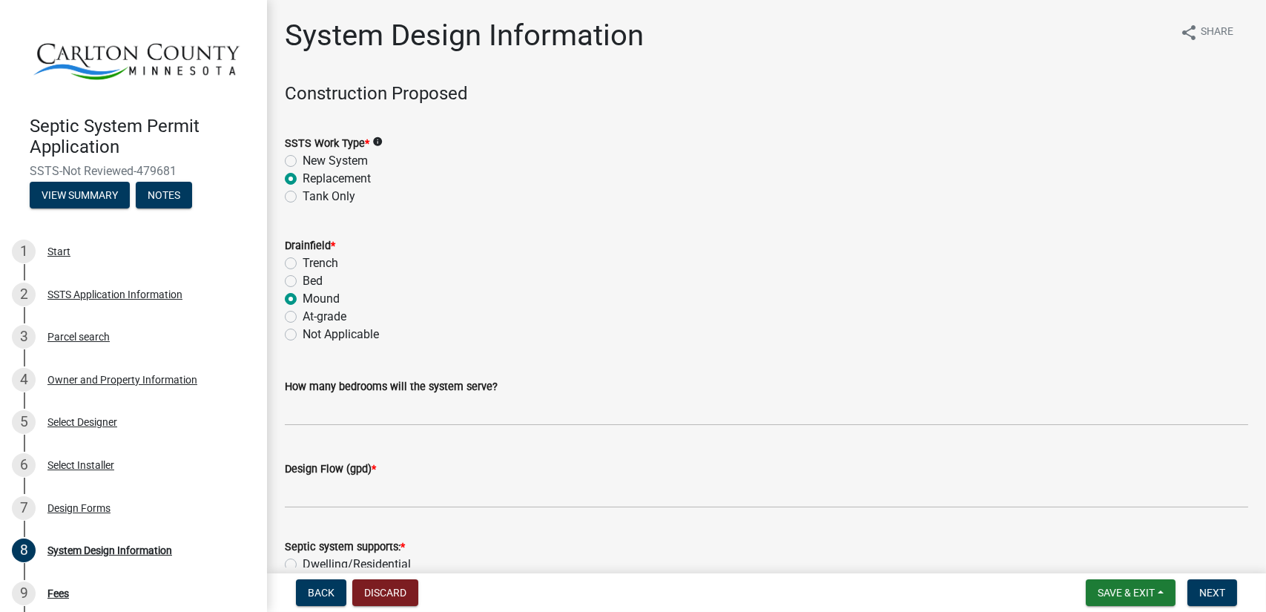
radio input "true"
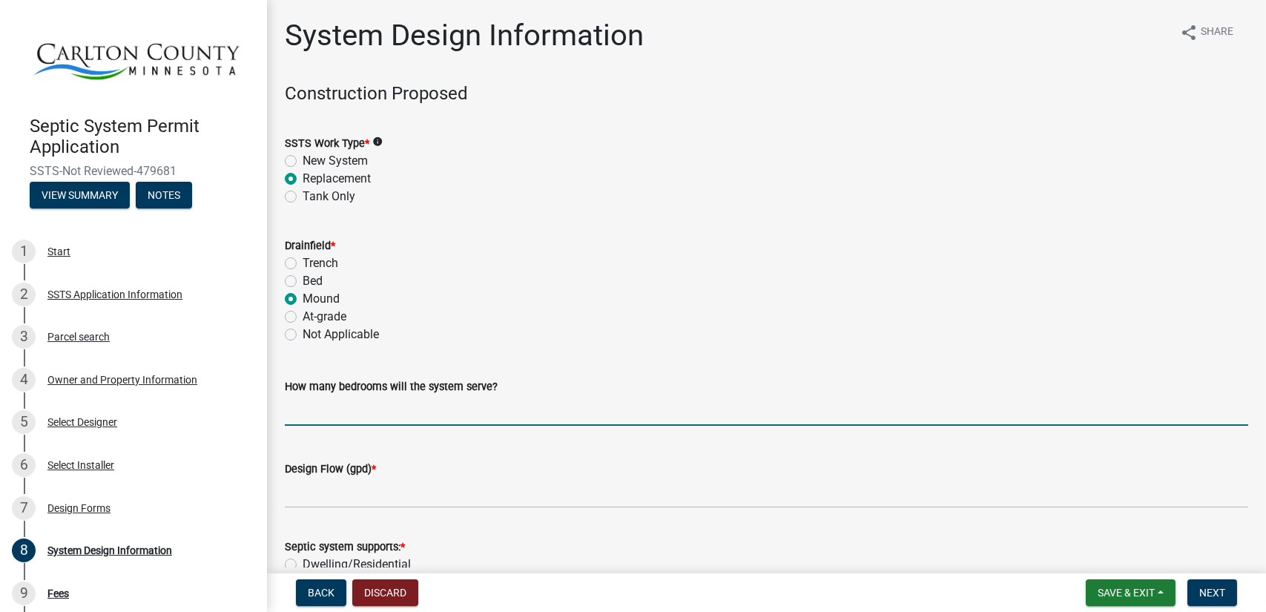
click at [346, 415] on input "text" at bounding box center [767, 410] width 964 height 30
type input "4"
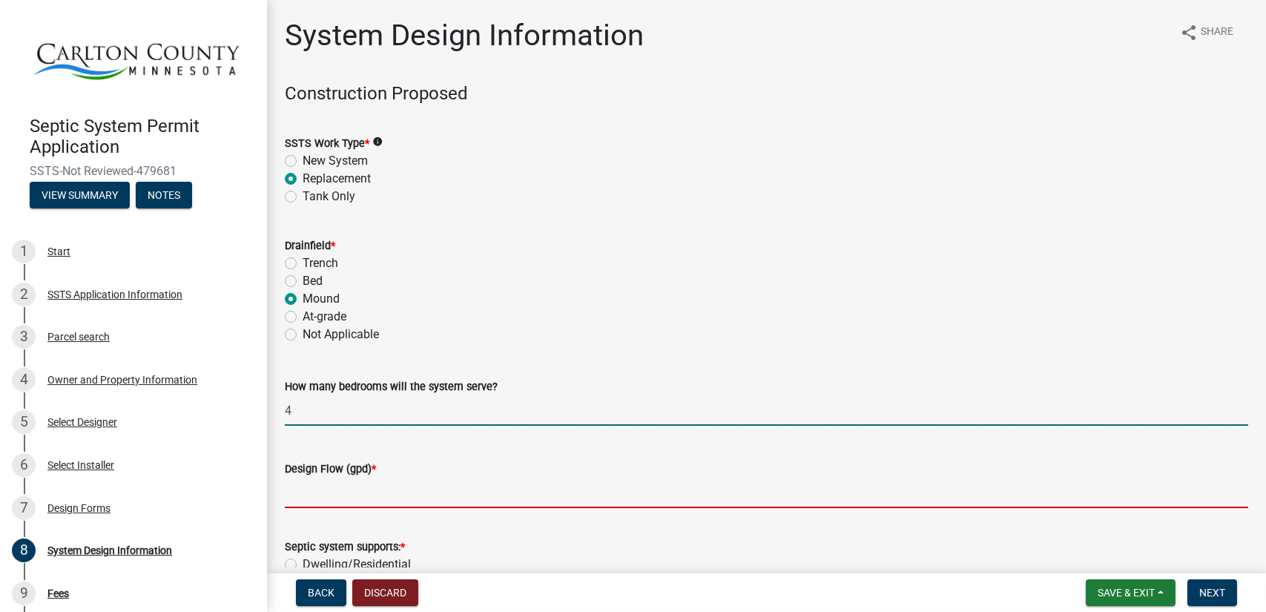
click at [332, 498] on input "Design Flow (gpd) *" at bounding box center [767, 493] width 964 height 30
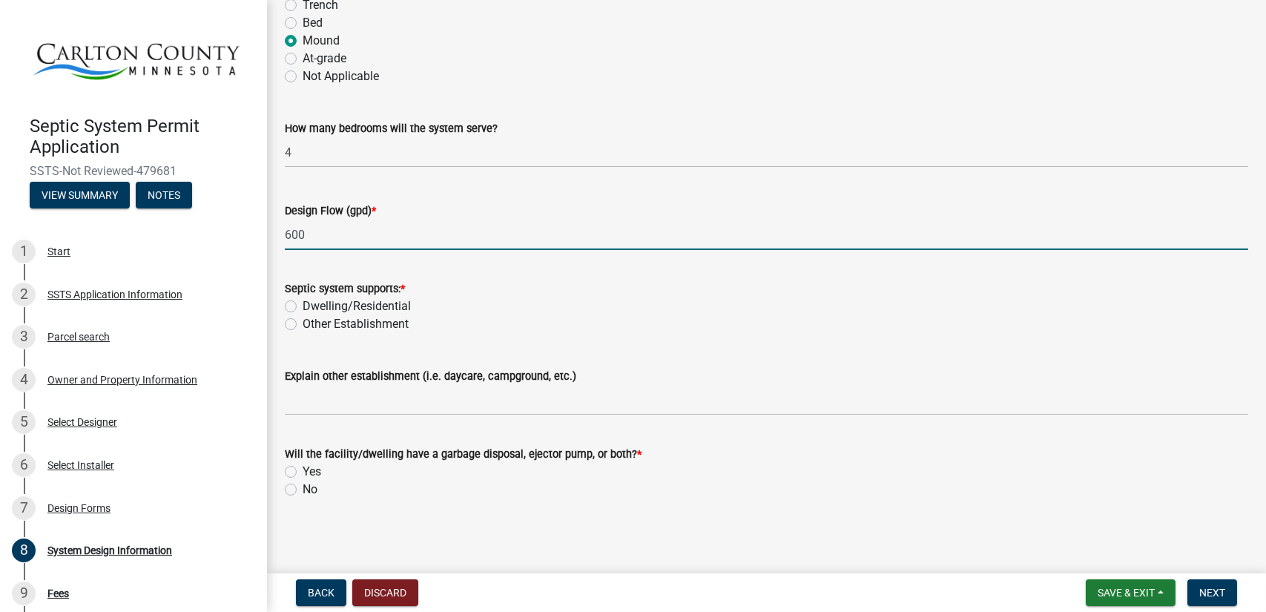
scroll to position [260, 0]
type input "600"
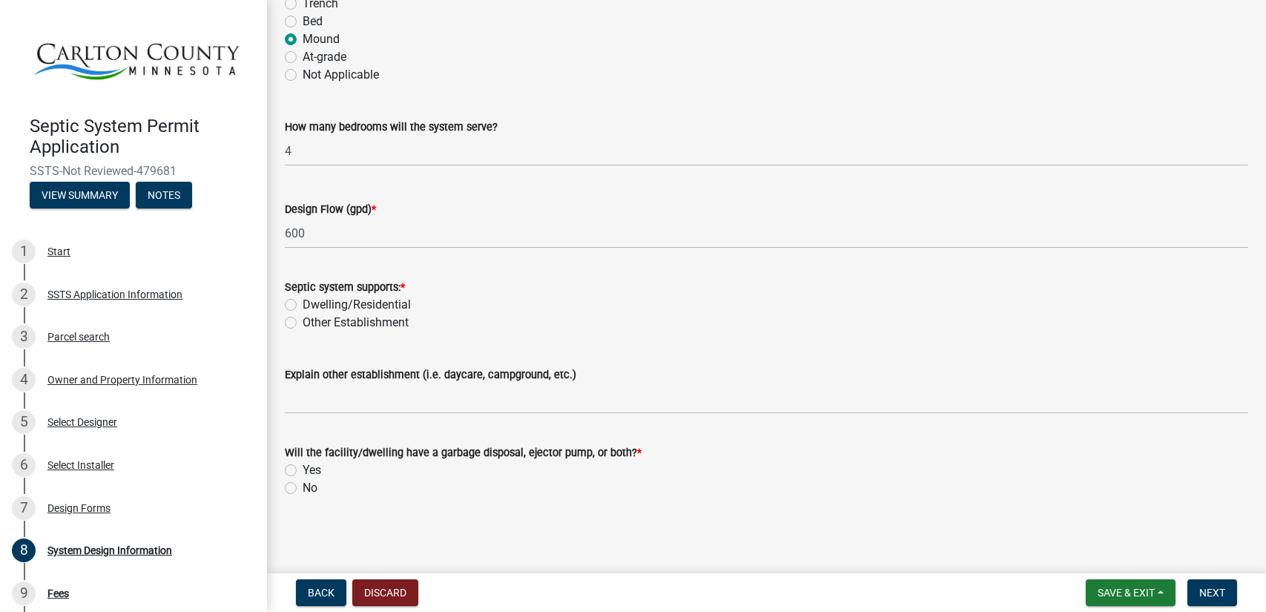
click at [303, 303] on label "Dwelling/Residential" at bounding box center [357, 305] width 108 height 18
click at [303, 303] on input "Dwelling/Residential" at bounding box center [308, 301] width 10 height 10
radio input "true"
click at [303, 487] on label "No" at bounding box center [310, 488] width 15 height 18
click at [303, 487] on input "No" at bounding box center [308, 484] width 10 height 10
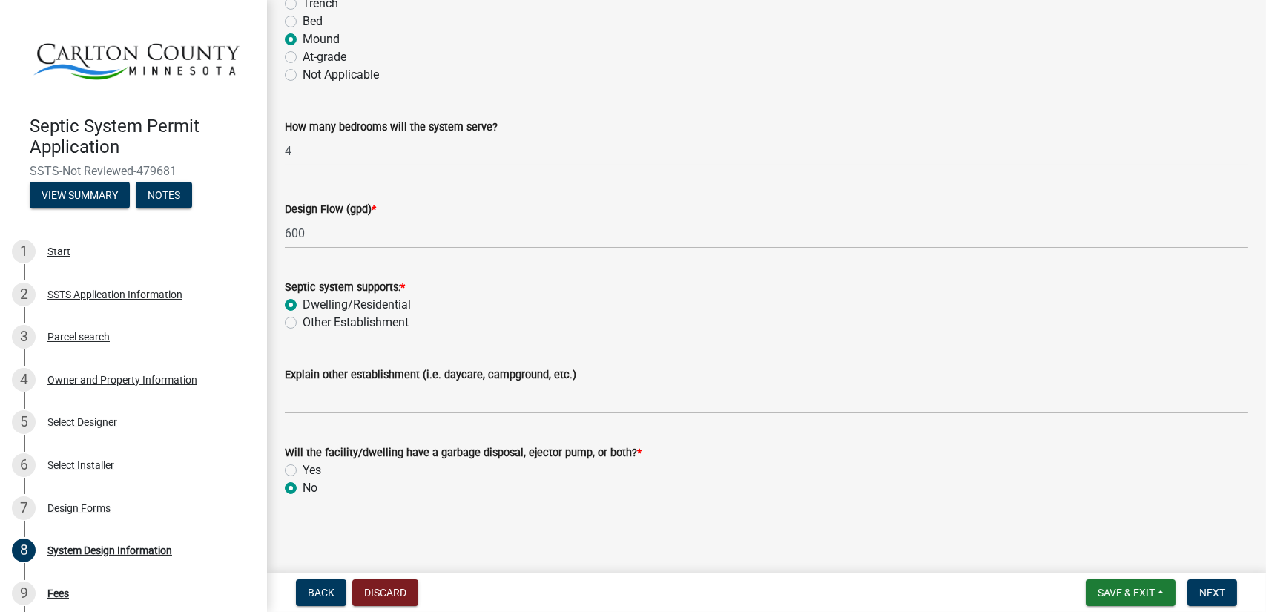
radio input "true"
click at [1231, 599] on button "Next" at bounding box center [1213, 592] width 50 height 27
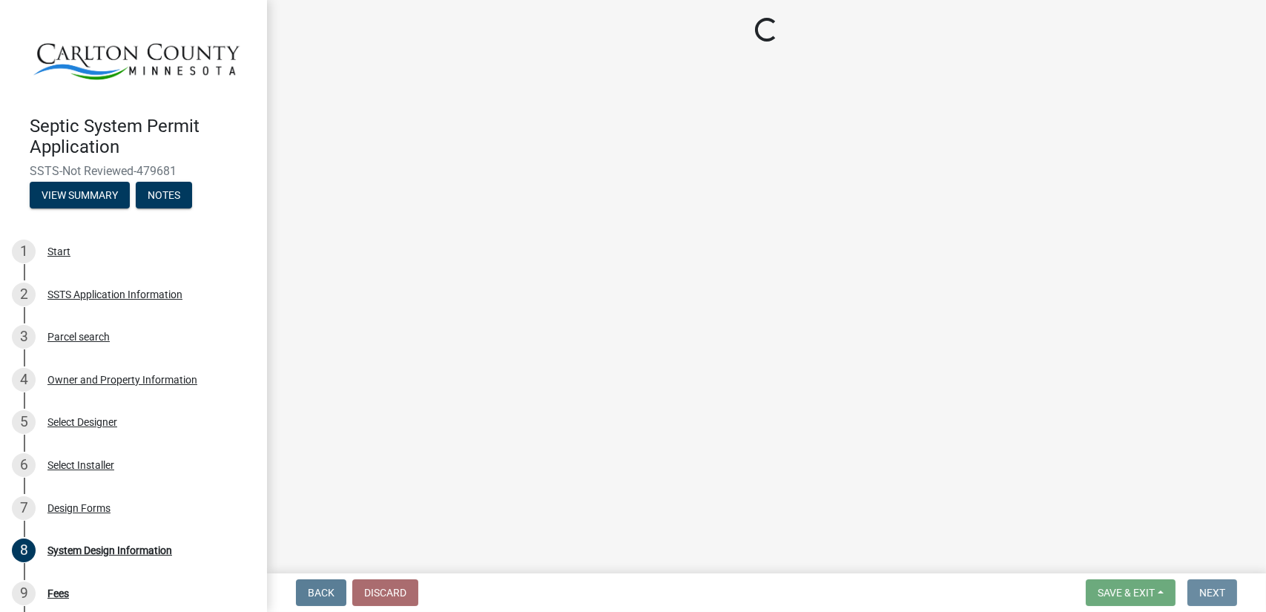
scroll to position [0, 0]
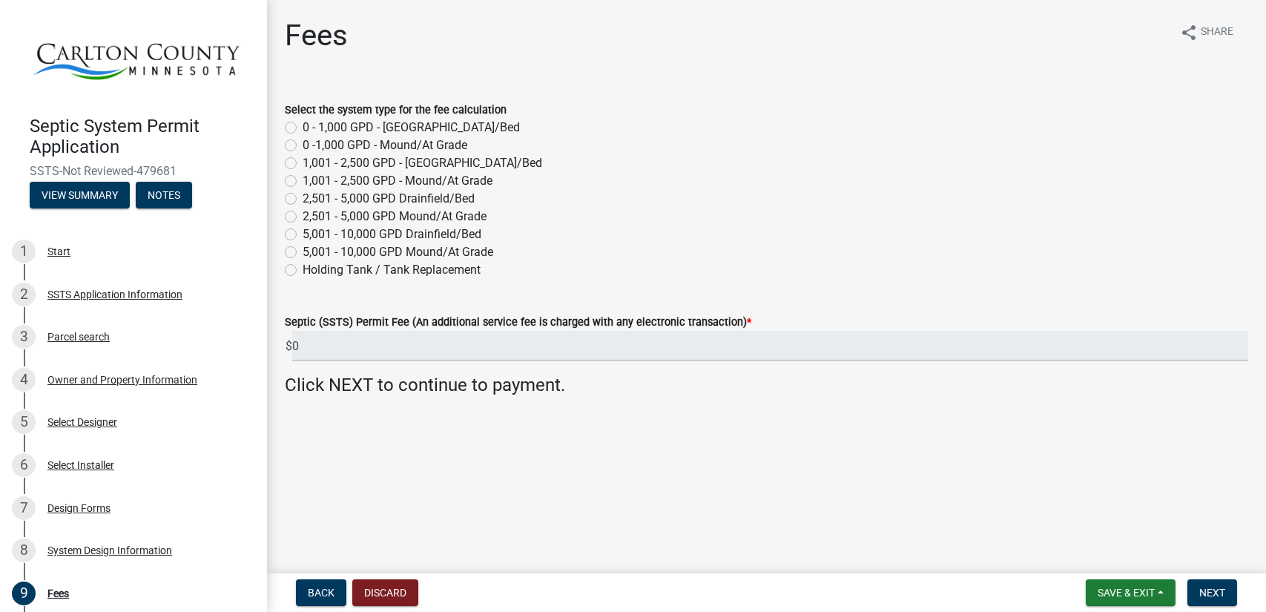
click at [303, 144] on label "0 -1,000 GPD - Mound/At Grade" at bounding box center [385, 145] width 165 height 18
click at [303, 144] on input "0 -1,000 GPD - Mound/At Grade" at bounding box center [308, 141] width 10 height 10
radio input "true"
click at [1210, 594] on span "Next" at bounding box center [1213, 593] width 26 height 12
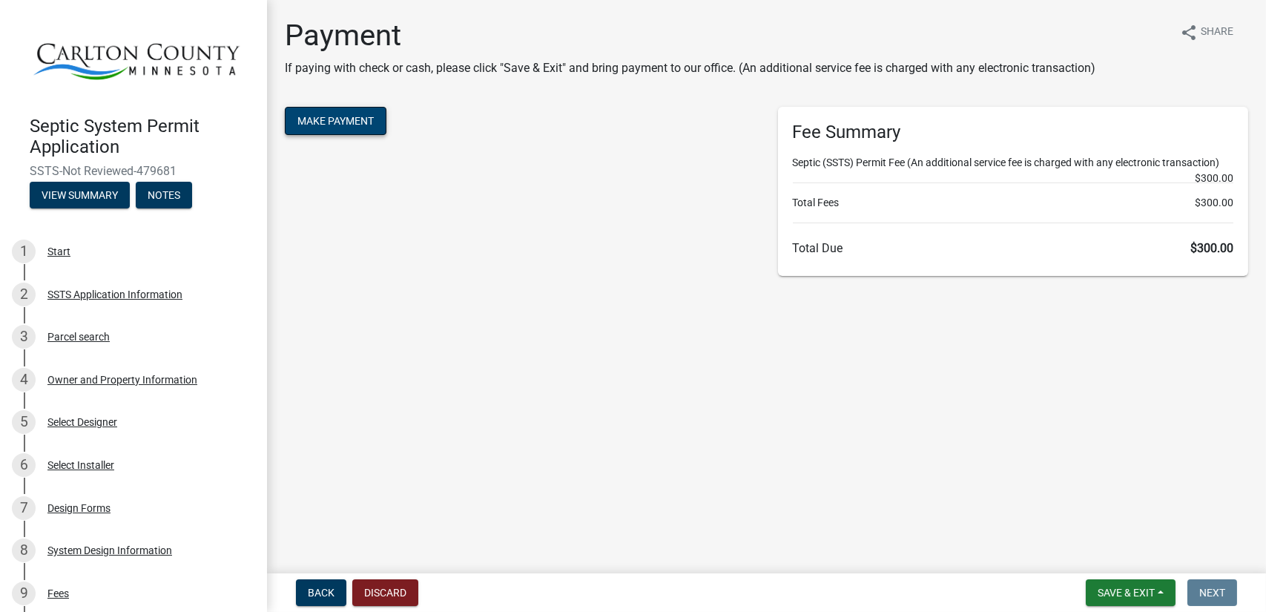
click at [329, 127] on button "Make Payment" at bounding box center [336, 121] width 102 height 28
click at [747, 473] on main "Payment If paying with check or cash, please click "Save & Exit" and bring paym…" at bounding box center [766, 283] width 999 height 567
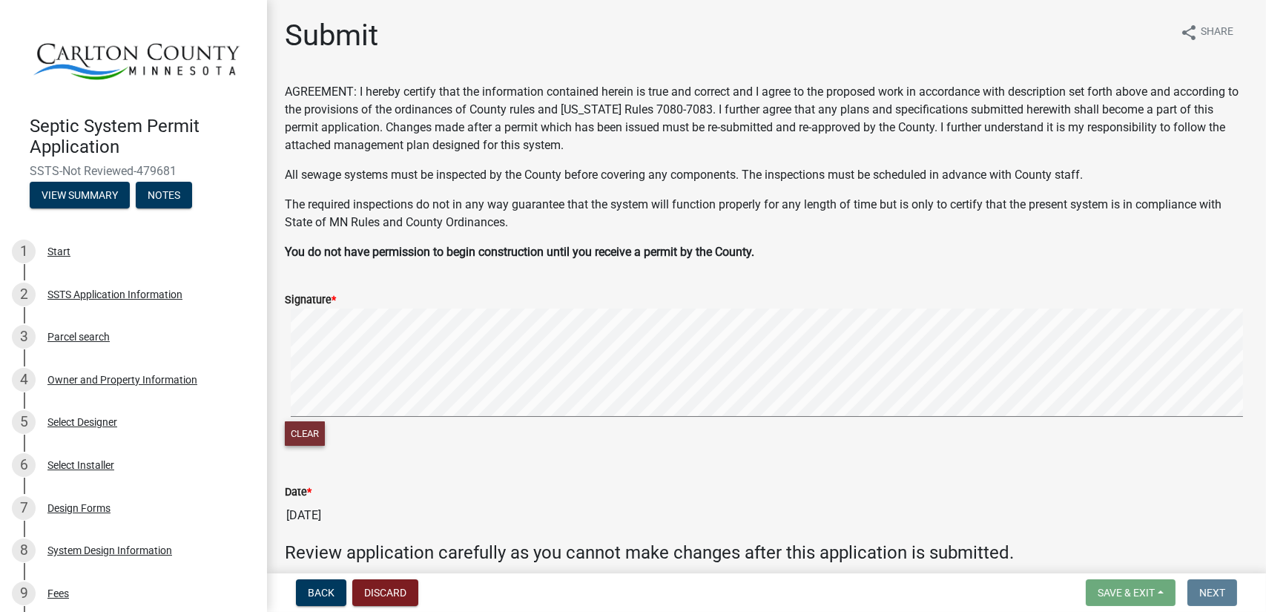
click at [307, 432] on button "Clear" at bounding box center [305, 433] width 40 height 24
click at [1223, 584] on button "Next" at bounding box center [1213, 592] width 50 height 27
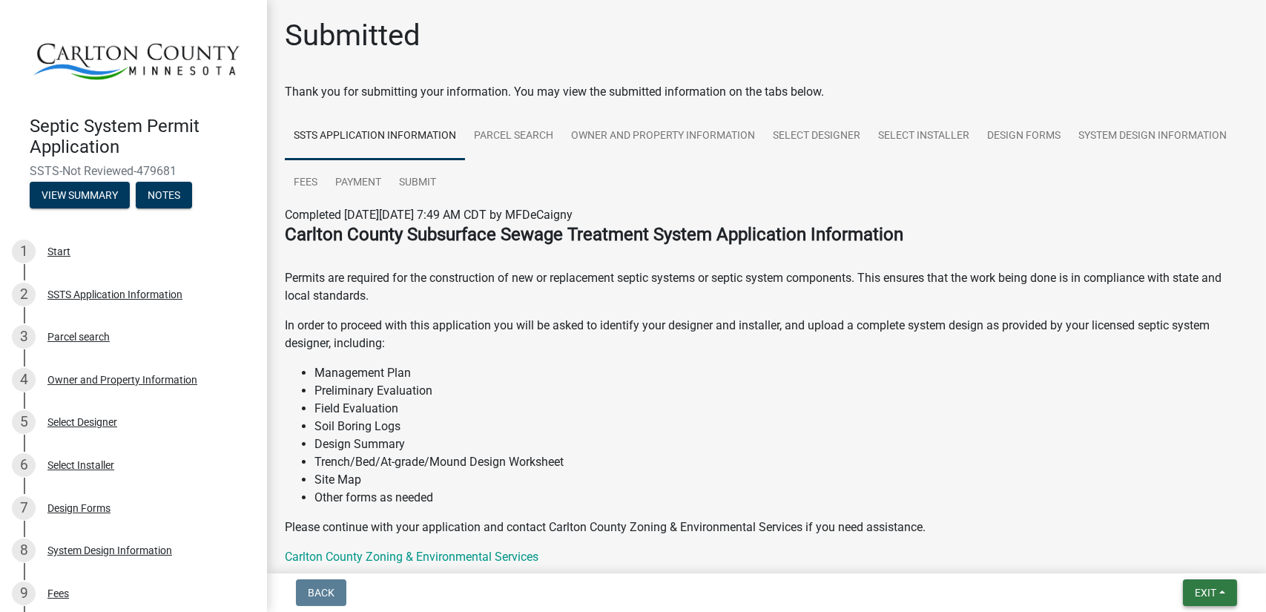
click at [1214, 605] on button "Exit" at bounding box center [1210, 592] width 54 height 27
click at [1184, 554] on button "Save & Exit" at bounding box center [1178, 554] width 119 height 36
